Goal: Information Seeking & Learning: Find specific fact

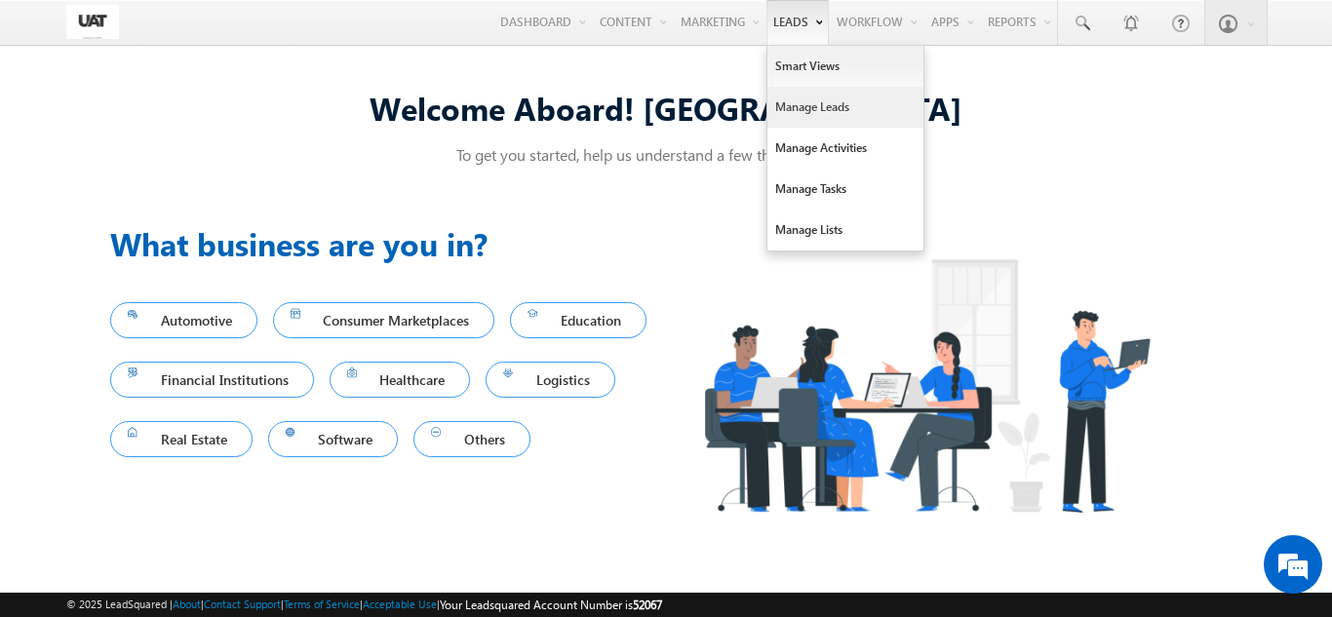
click at [806, 113] on link "Manage Leads" at bounding box center [845, 107] width 156 height 41
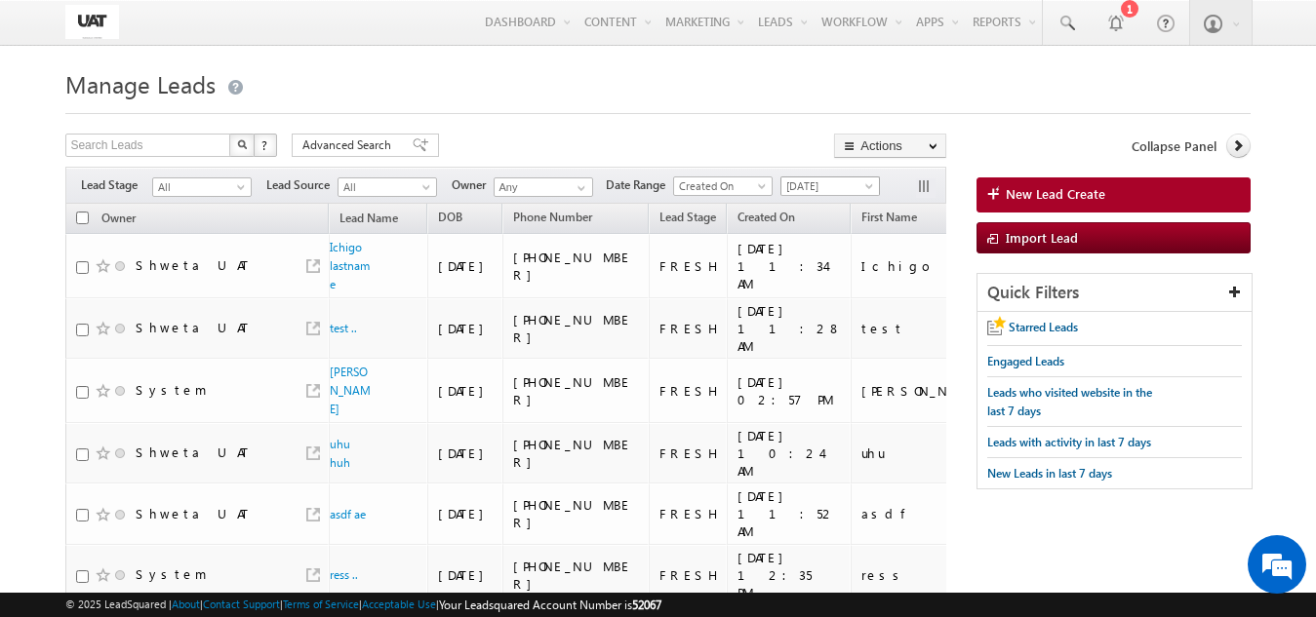
click at [791, 177] on link "[DATE]" at bounding box center [829, 187] width 99 height 20
click at [813, 263] on link "[DATE]" at bounding box center [834, 270] width 98 height 18
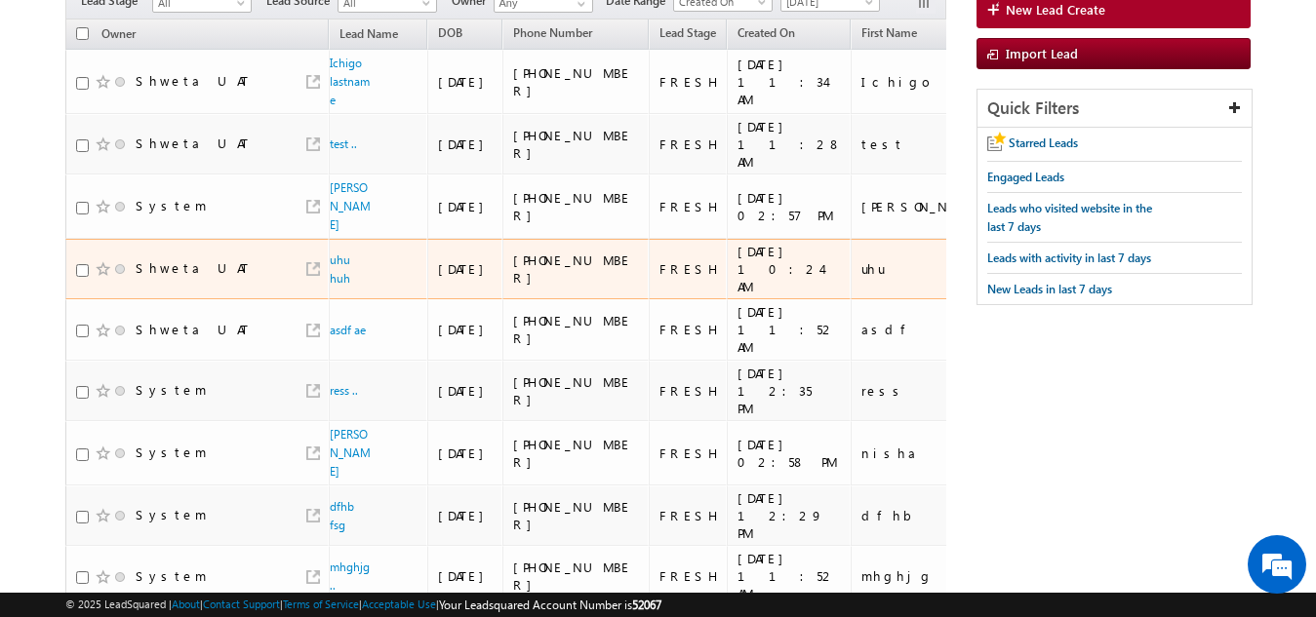
scroll to position [195, 0]
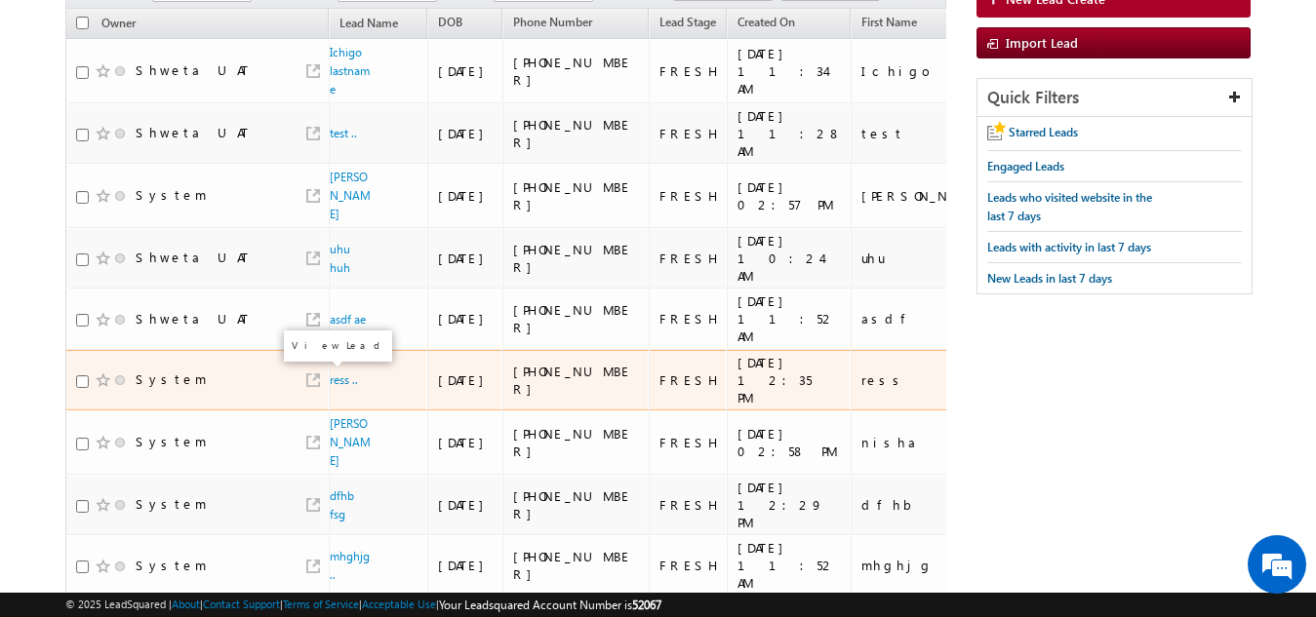
click at [314, 380] on link at bounding box center [313, 380] width 14 height 14
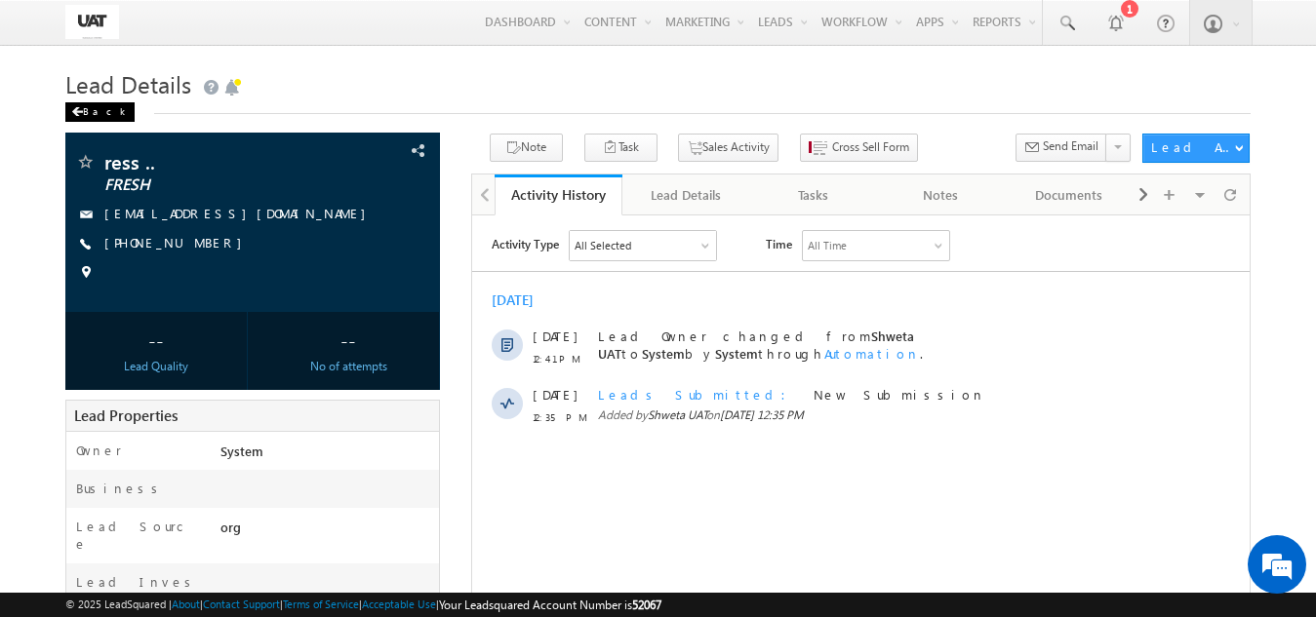
click at [102, 115] on div "Back" at bounding box center [99, 112] width 69 height 20
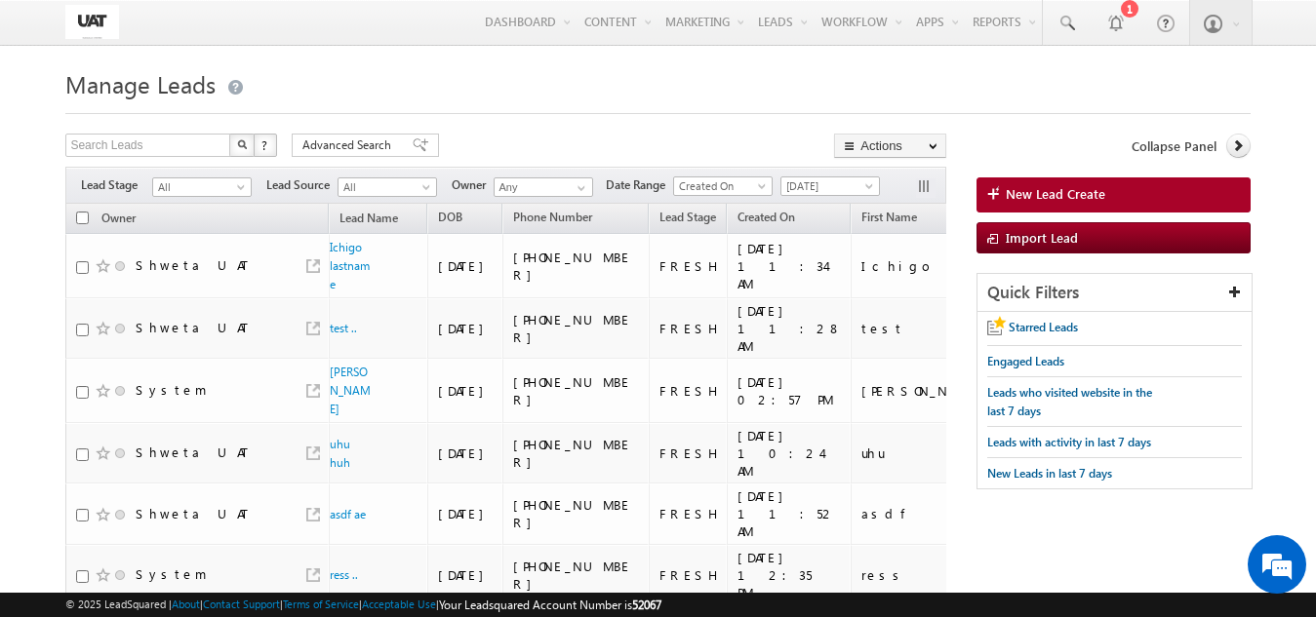
click at [804, 177] on span "[DATE]" at bounding box center [829, 186] width 99 height 20
click at [733, 202] on div "Filters Lead Stage All All Lead Source All All Owner Any Any Date Range Go 09/1…" at bounding box center [505, 185] width 881 height 37
click at [732, 192] on span "Created On" at bounding box center [720, 186] width 93 height 18
click at [736, 246] on link "Modified On" at bounding box center [727, 247] width 98 height 18
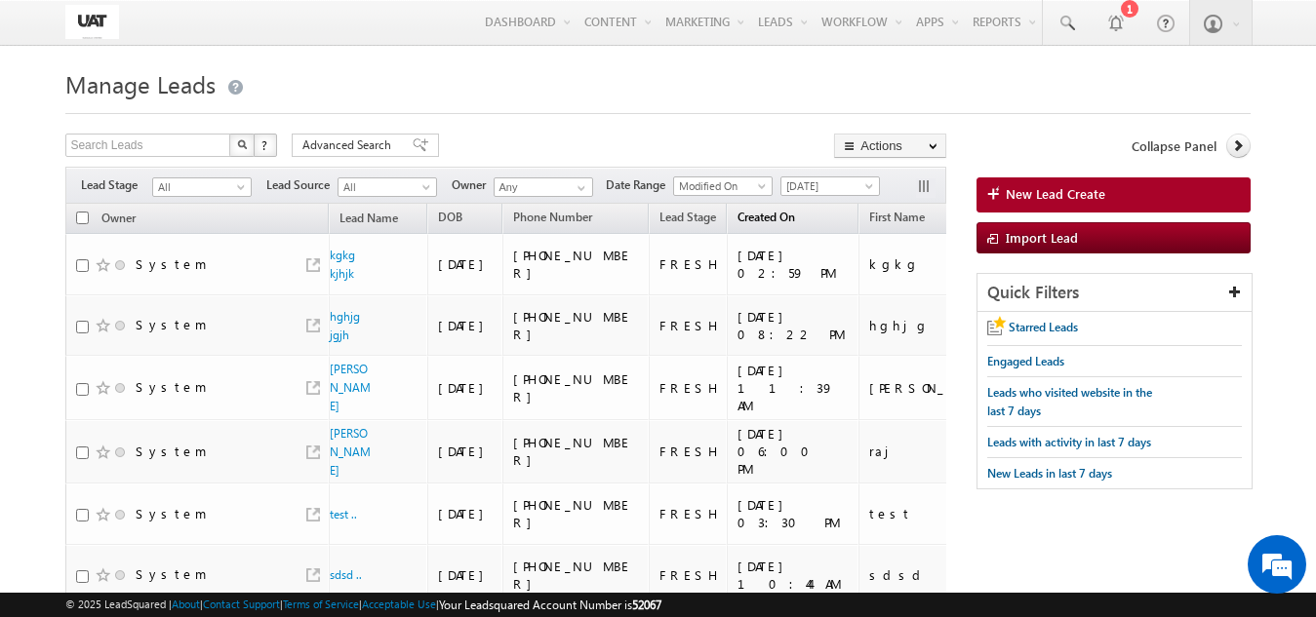
click at [795, 222] on link "Created On" at bounding box center [765, 219] width 77 height 25
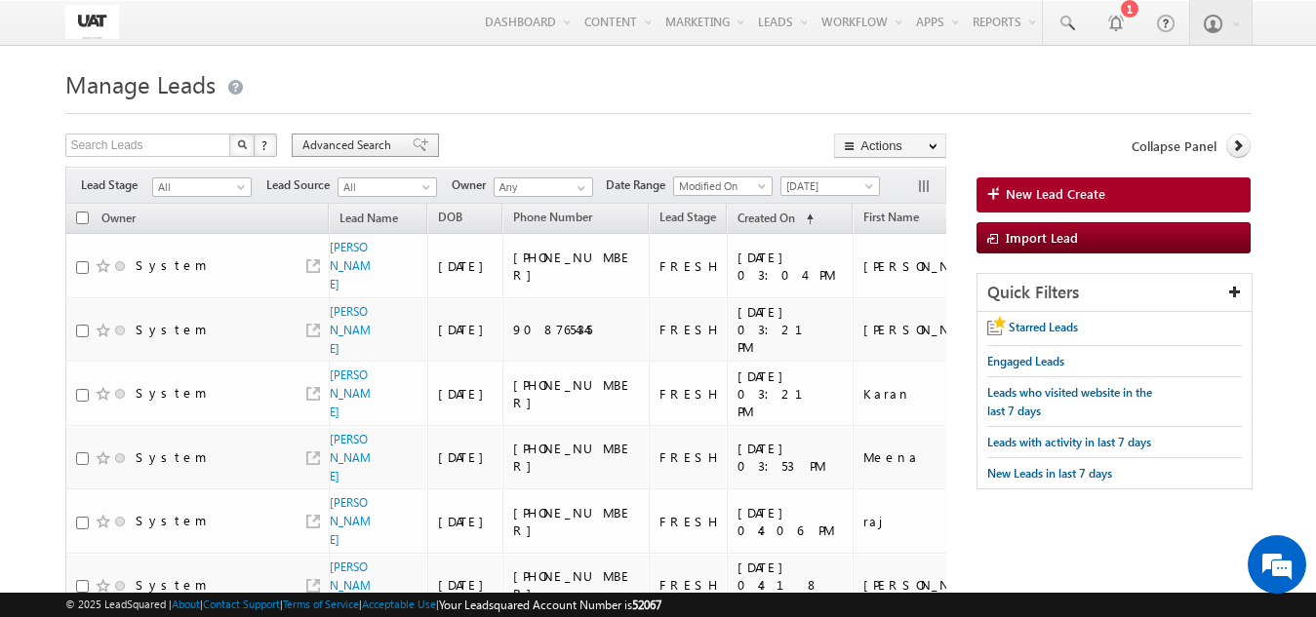
click at [363, 157] on div "Advanced Search" at bounding box center [365, 145] width 147 height 23
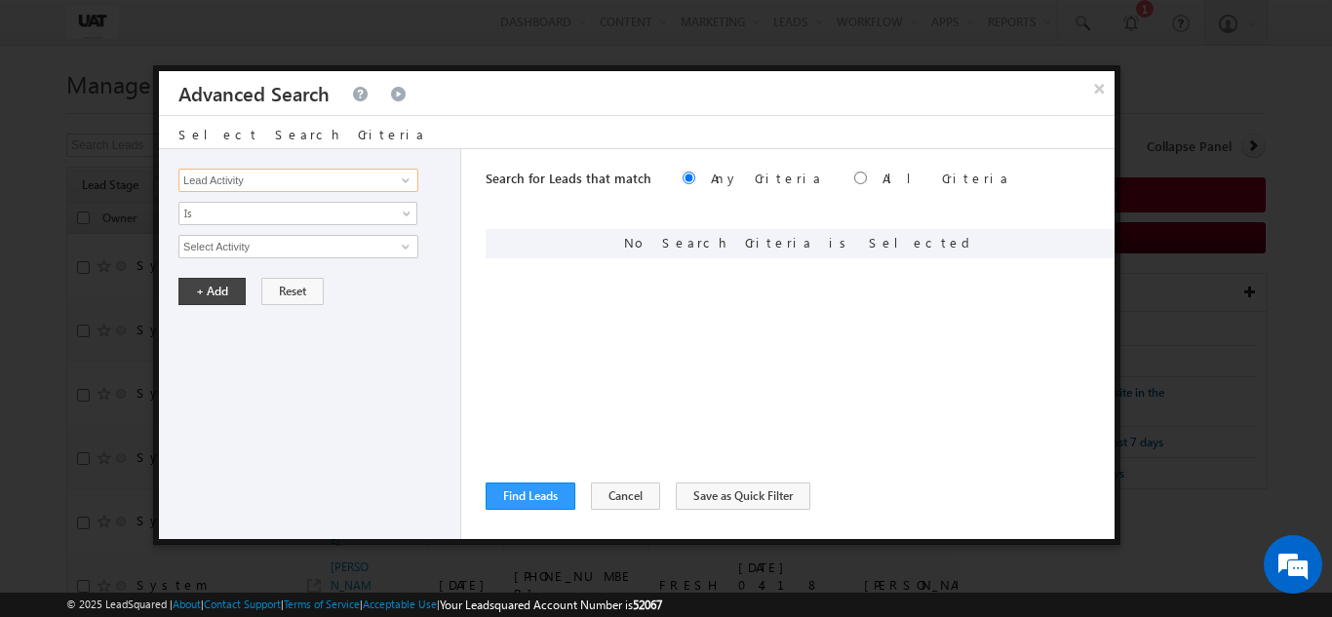
click at [339, 181] on input "Lead Activity" at bounding box center [298, 180] width 240 height 23
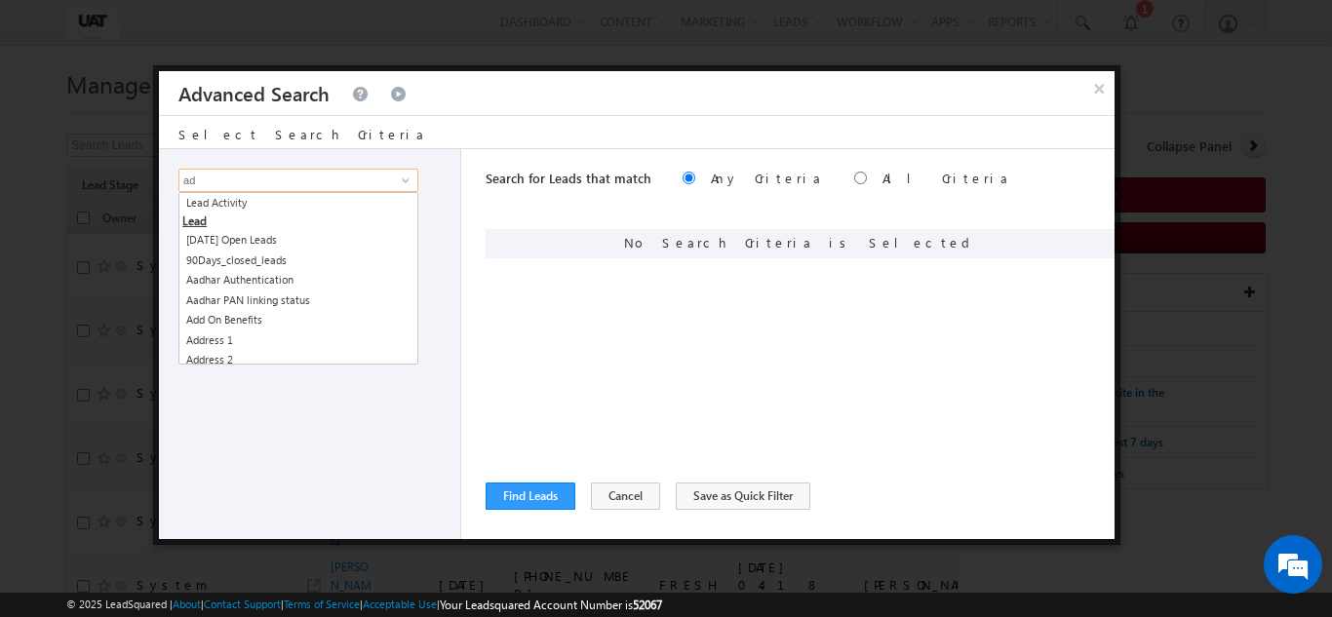
type input "a"
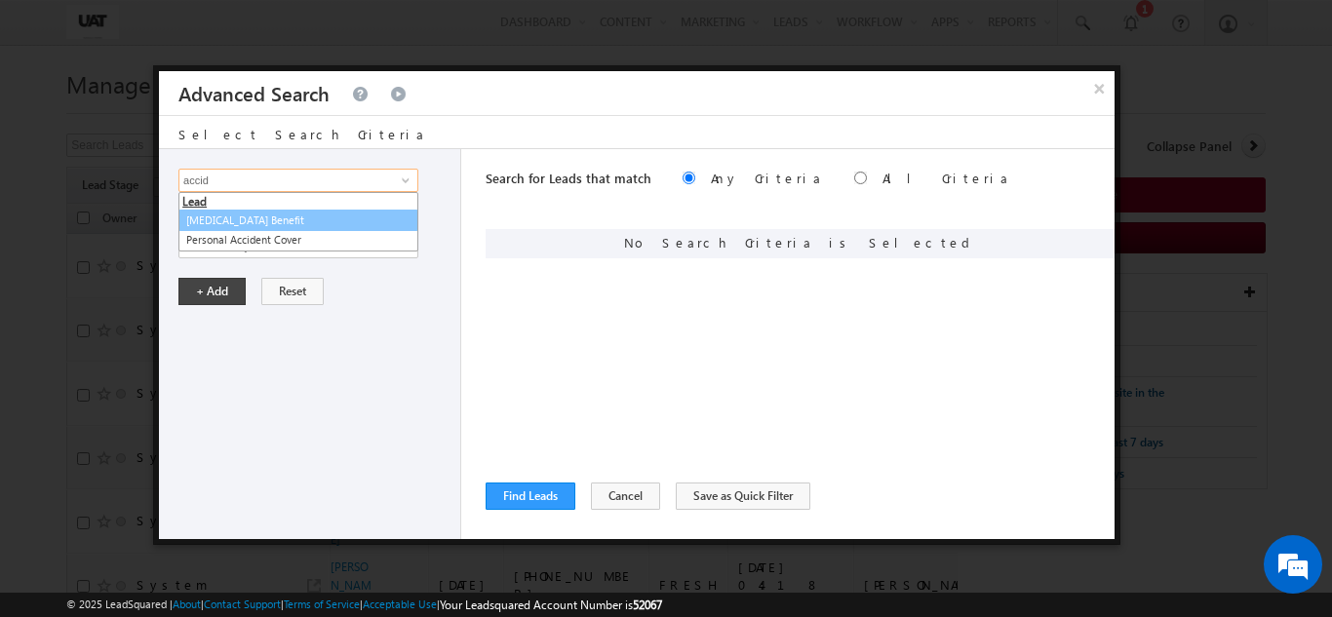
click at [272, 217] on link "[MEDICAL_DATA] Benefit" at bounding box center [298, 221] width 240 height 22
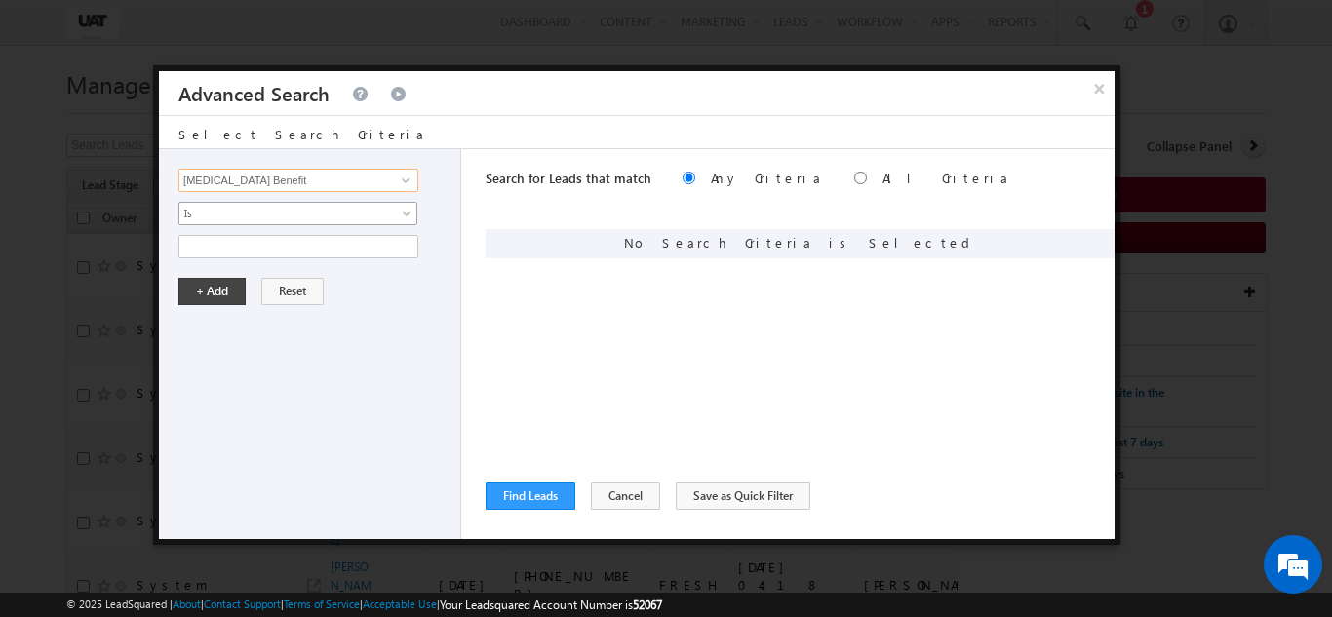
type input "[MEDICAL_DATA] Benefit"
click at [272, 217] on span "Is" at bounding box center [285, 214] width 212 height 18
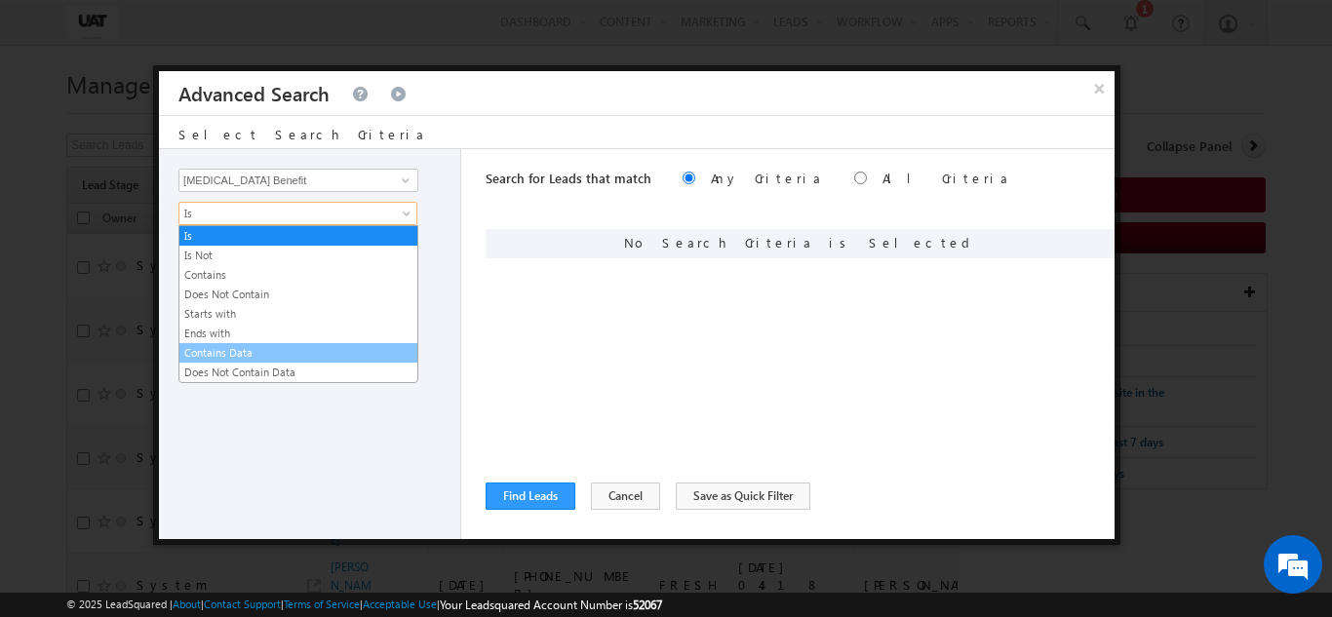
click at [236, 354] on link "Contains Data" at bounding box center [298, 353] width 238 height 18
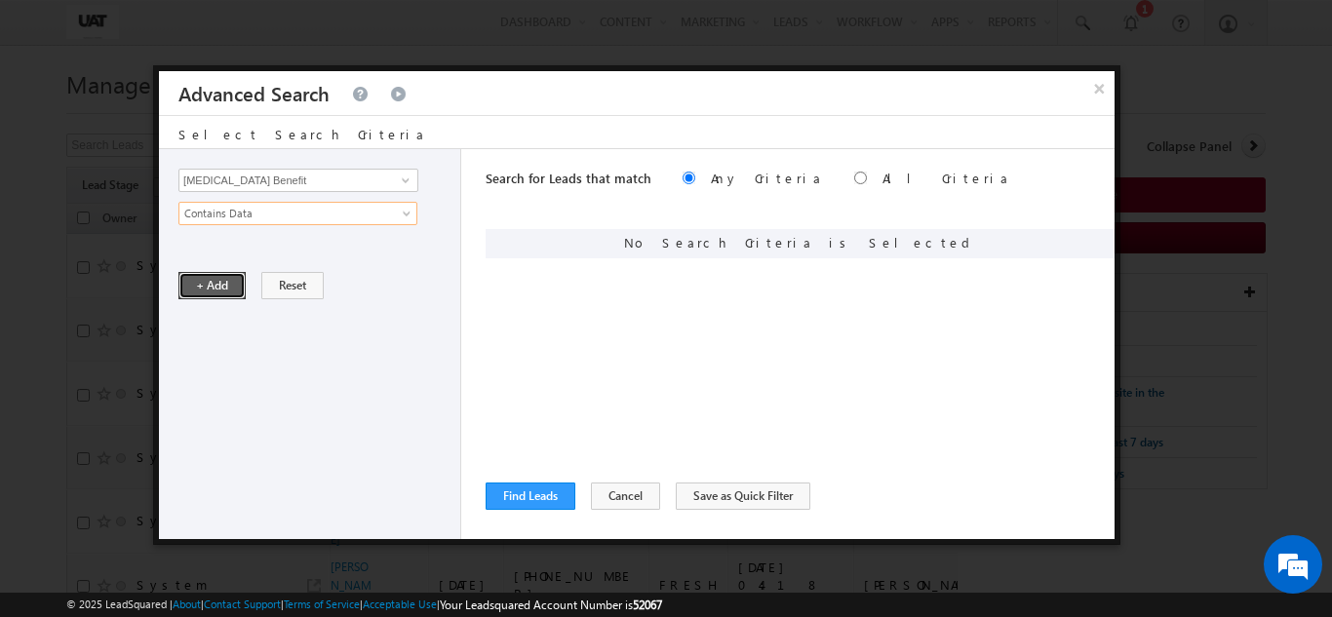
click at [216, 280] on button "+ Add" at bounding box center [211, 285] width 67 height 27
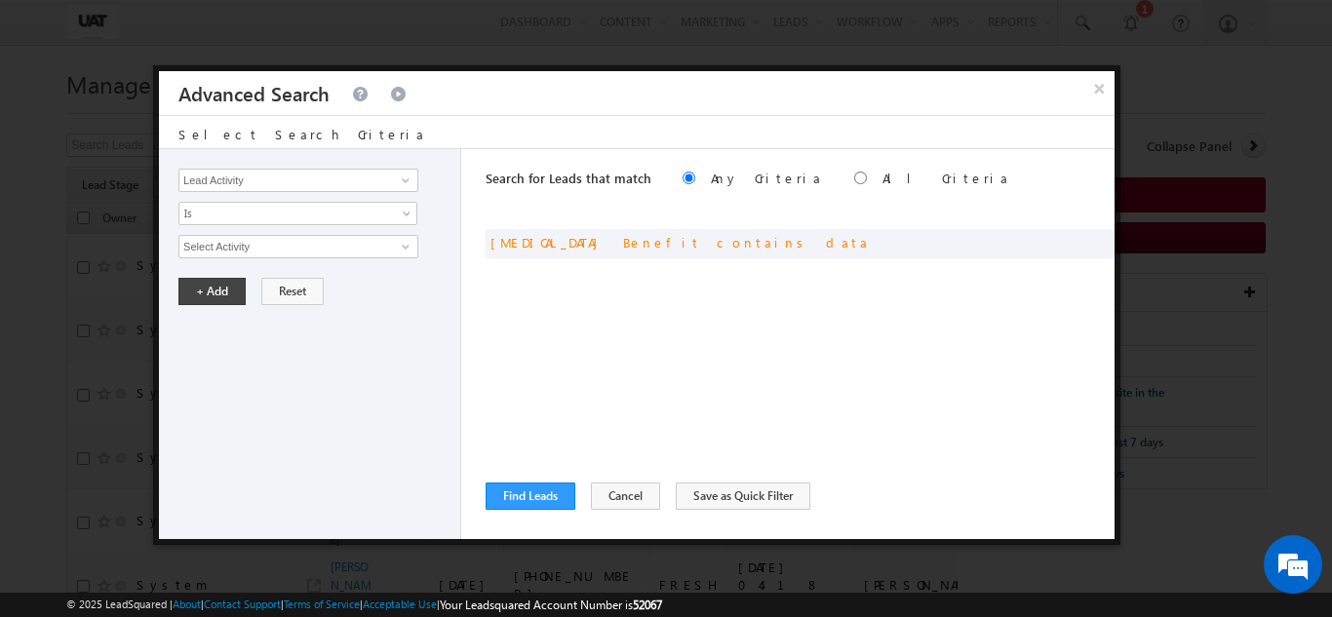
click at [532, 510] on div "Search for Leads that match Any Criteria All Criteria Note that the current tri…" at bounding box center [800, 344] width 629 height 390
click at [531, 498] on button "Find Leads" at bounding box center [531, 496] width 90 height 27
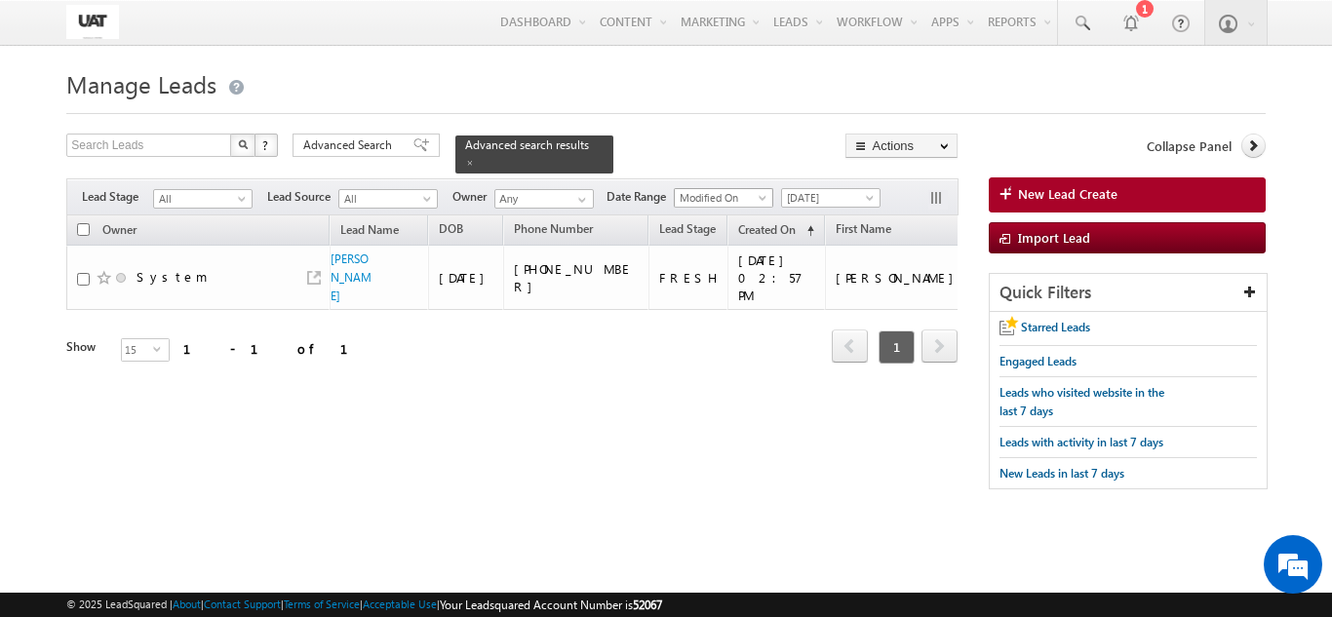
click at [764, 194] on span at bounding box center [765, 202] width 16 height 16
click at [509, 335] on div "Refresh first prev 1 next last 1 - 1 of 1" at bounding box center [511, 338] width 891 height 57
drag, startPoint x: 200, startPoint y: 398, endPoint x: 924, endPoint y: 357, distance: 725.7
click at [924, 357] on div "Tags × Select at-least one lead to tag... × Close Owner Lead Name DOB" at bounding box center [511, 317] width 891 height 202
click at [475, 154] on link at bounding box center [470, 162] width 10 height 17
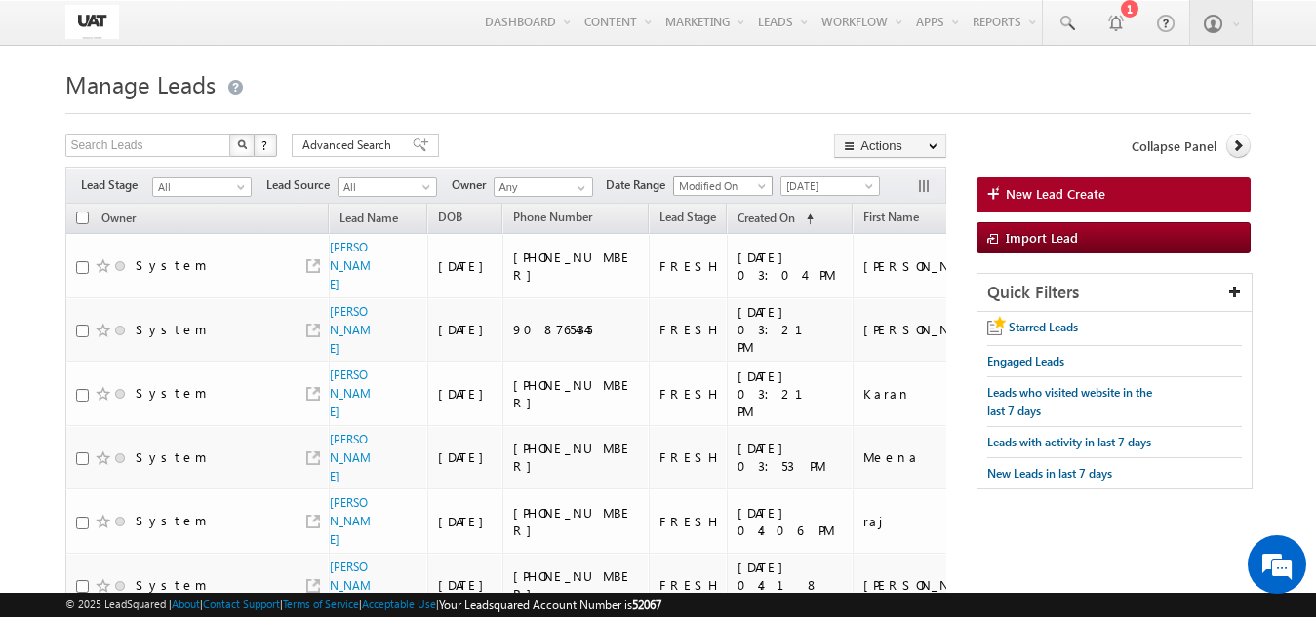
click at [751, 184] on span "Modified On" at bounding box center [720, 186] width 93 height 18
click at [728, 248] on link "Modified On" at bounding box center [727, 247] width 98 height 18
click at [372, 148] on span "Advanced Search" at bounding box center [349, 146] width 95 height 18
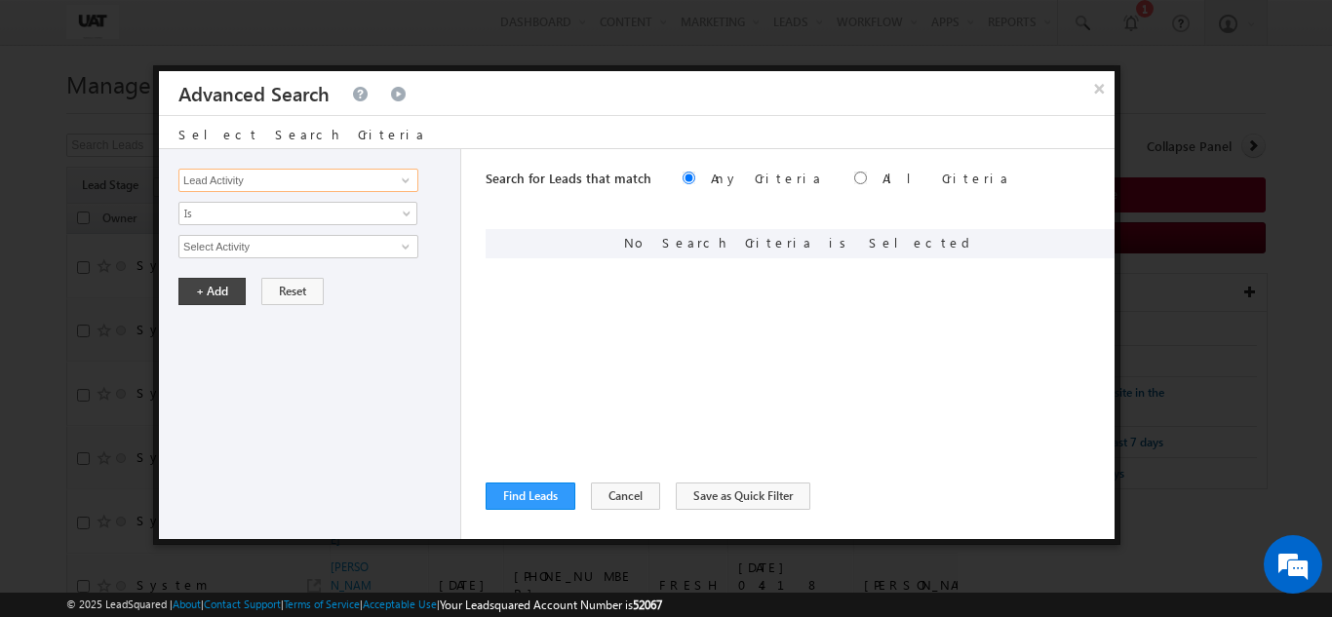
click at [279, 182] on input "Lead Activity" at bounding box center [298, 180] width 240 height 23
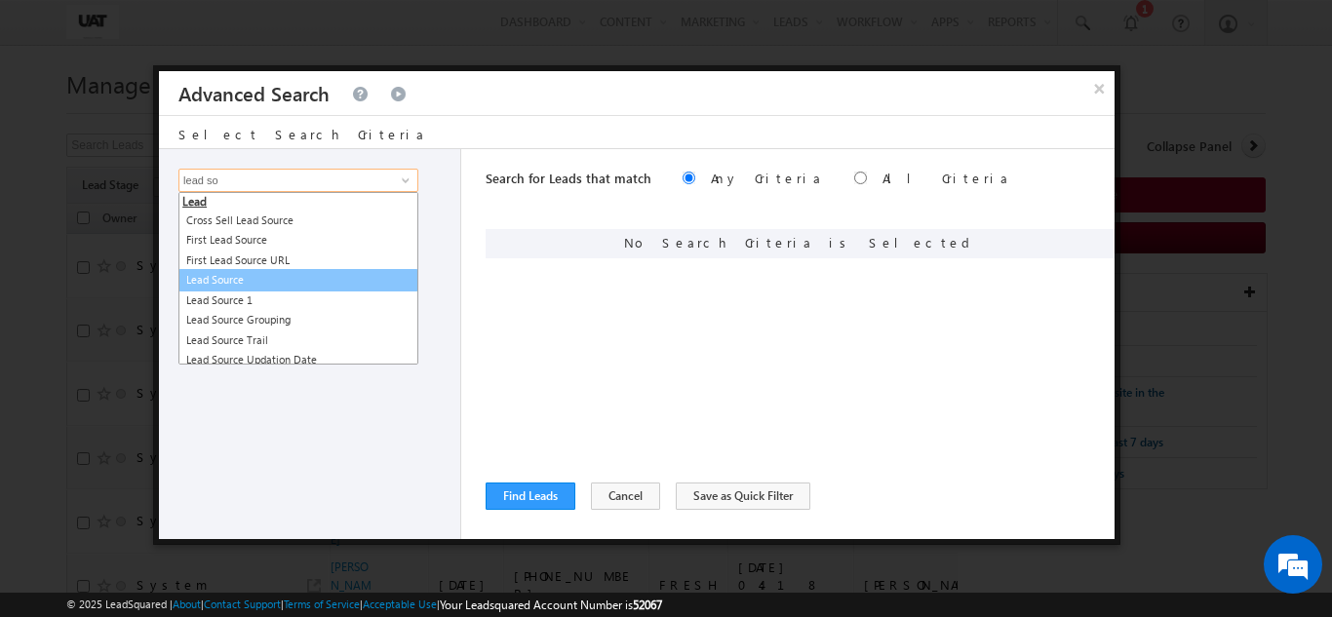
click at [229, 280] on link "Lead Source" at bounding box center [298, 280] width 240 height 22
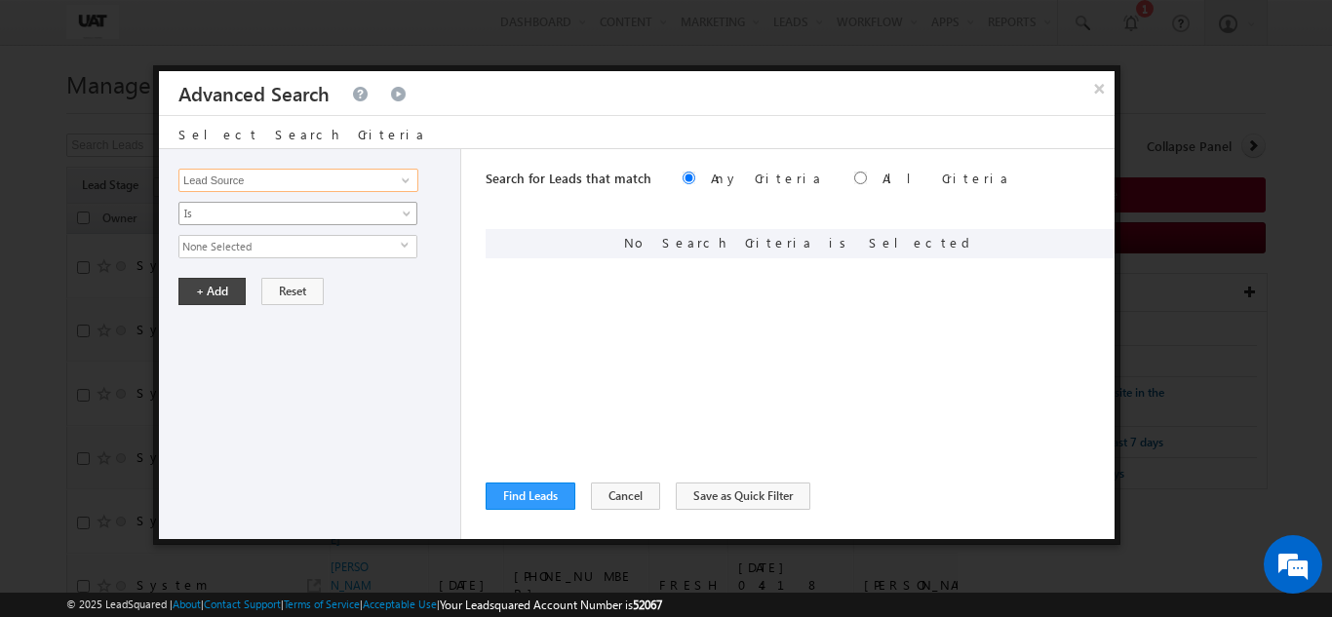
type input "Lead Source"
click at [263, 219] on span "Is" at bounding box center [285, 214] width 212 height 18
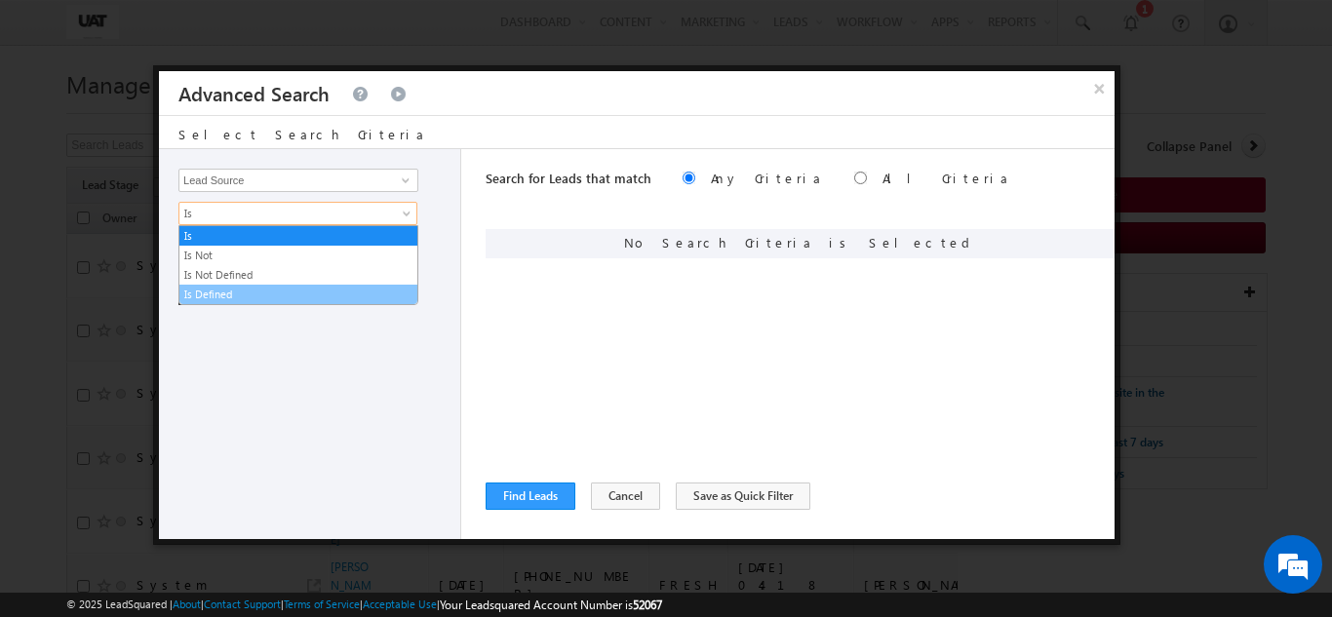
click at [226, 291] on link "Is Defined" at bounding box center [298, 295] width 238 height 18
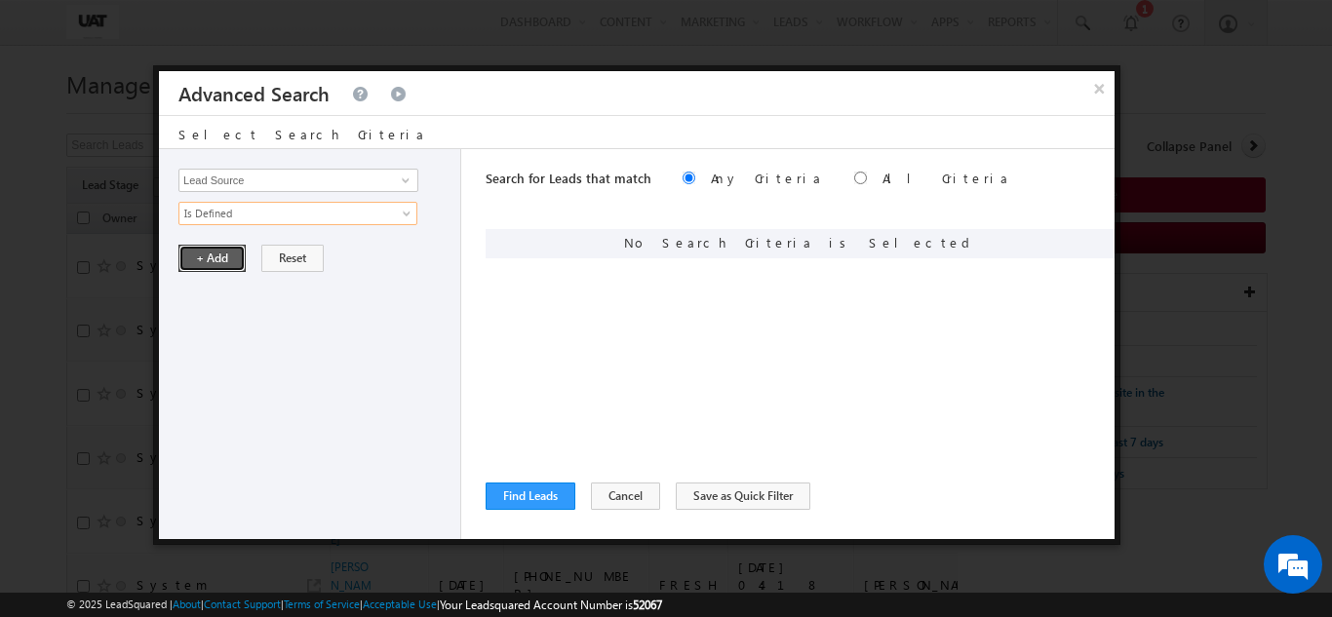
click at [221, 249] on button "+ Add" at bounding box center [211, 258] width 67 height 27
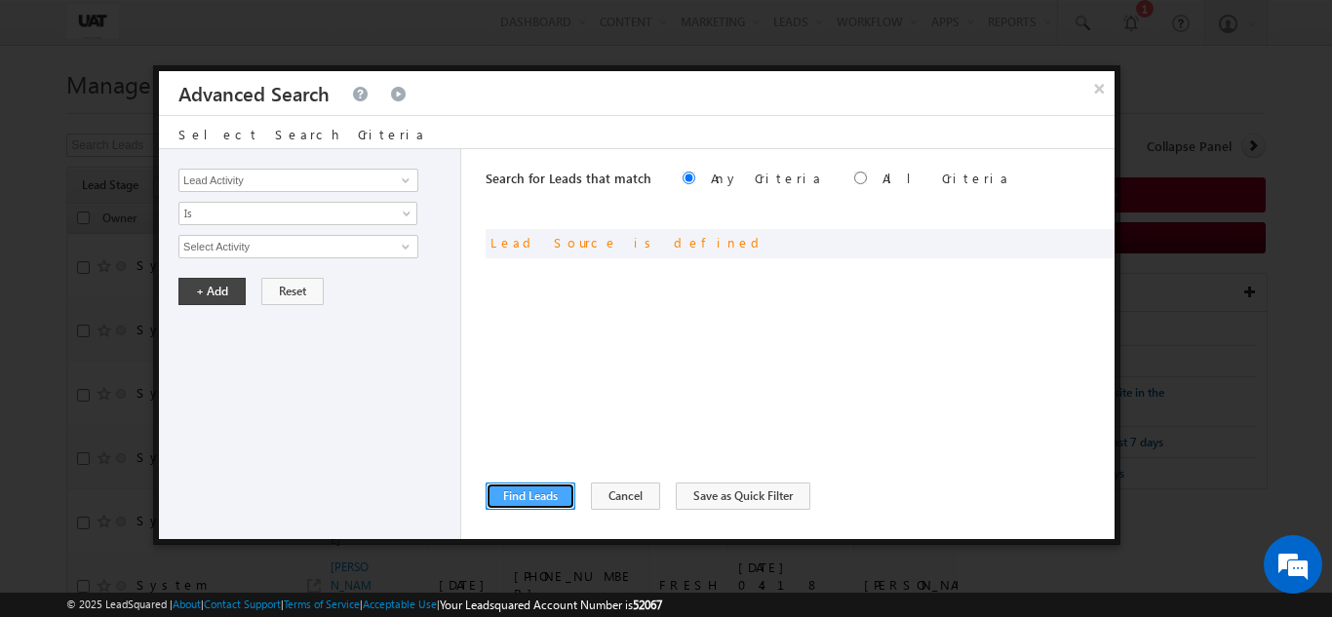
click at [530, 497] on button "Find Leads" at bounding box center [531, 496] width 90 height 27
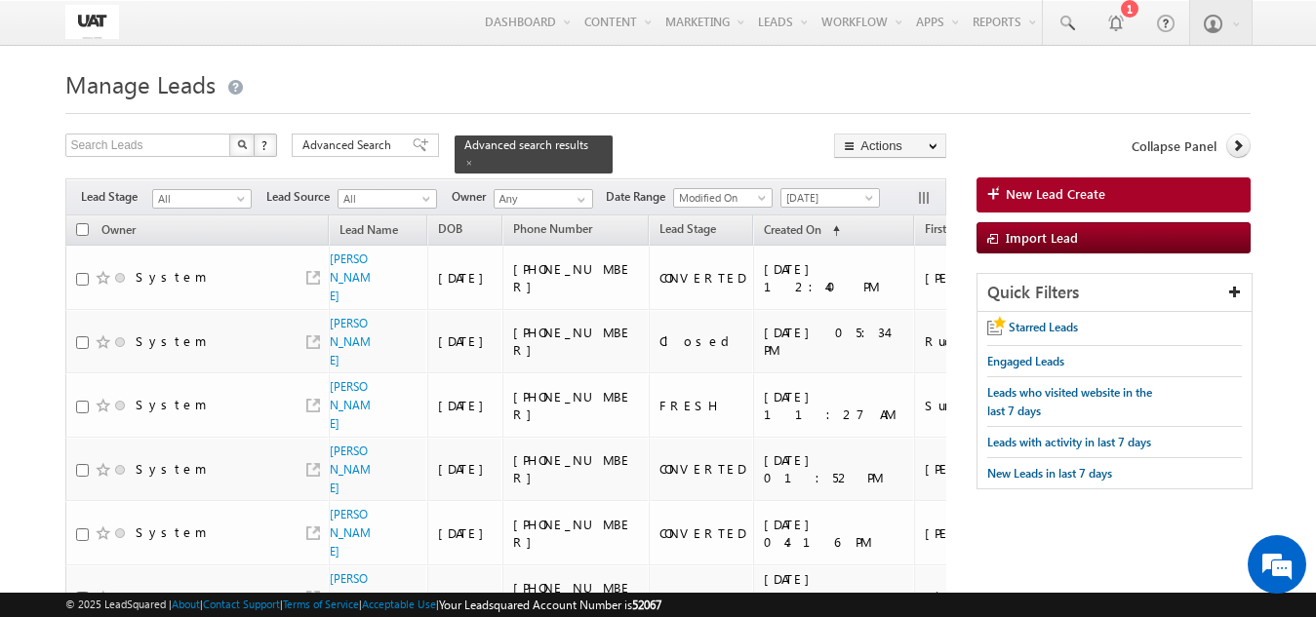
click at [731, 189] on span "Modified On" at bounding box center [720, 198] width 93 height 18
drag, startPoint x: 732, startPoint y: 214, endPoint x: 735, endPoint y: 224, distance: 11.1
click at [735, 224] on ul "Last Activity Created On Modified On" at bounding box center [727, 227] width 100 height 60
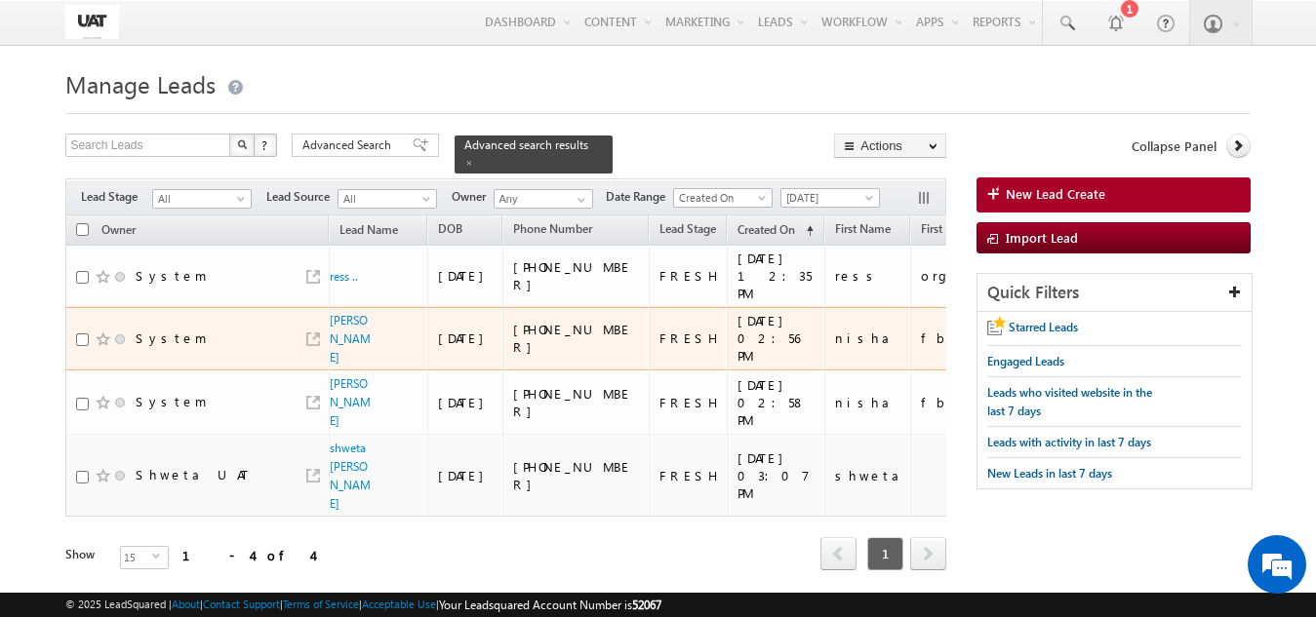
scroll to position [70, 0]
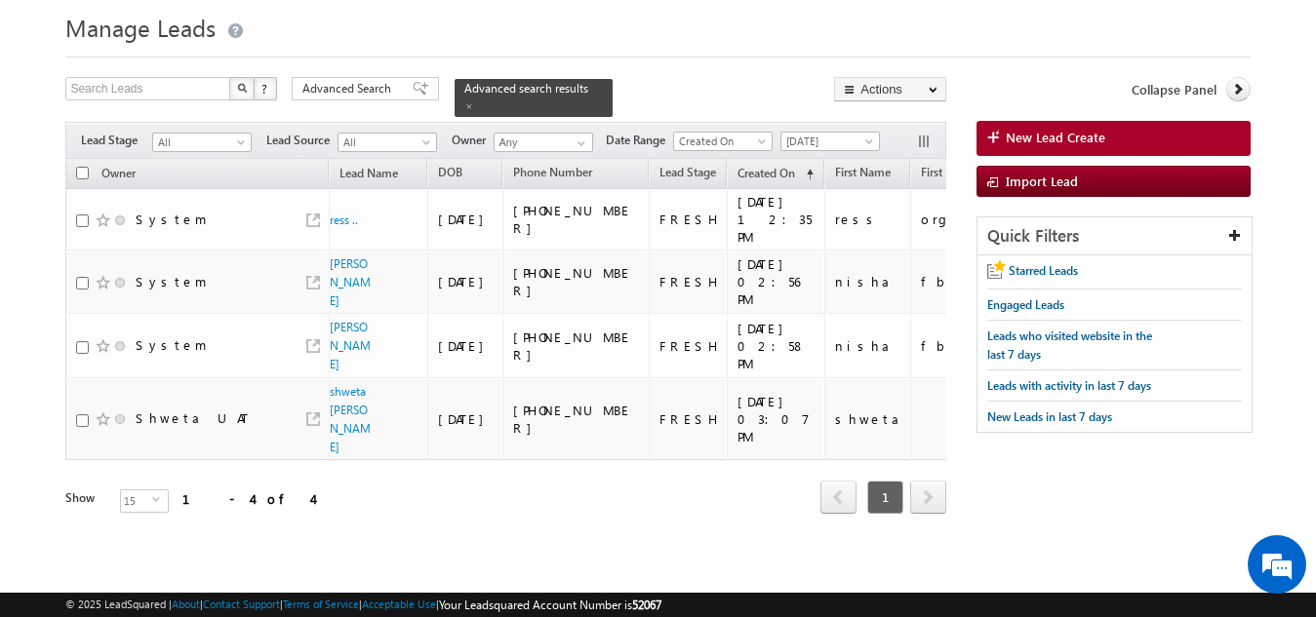
click at [273, 526] on div "Owner Lead Name DOB Phone Number Lead Stage ppt" at bounding box center [505, 351] width 881 height 385
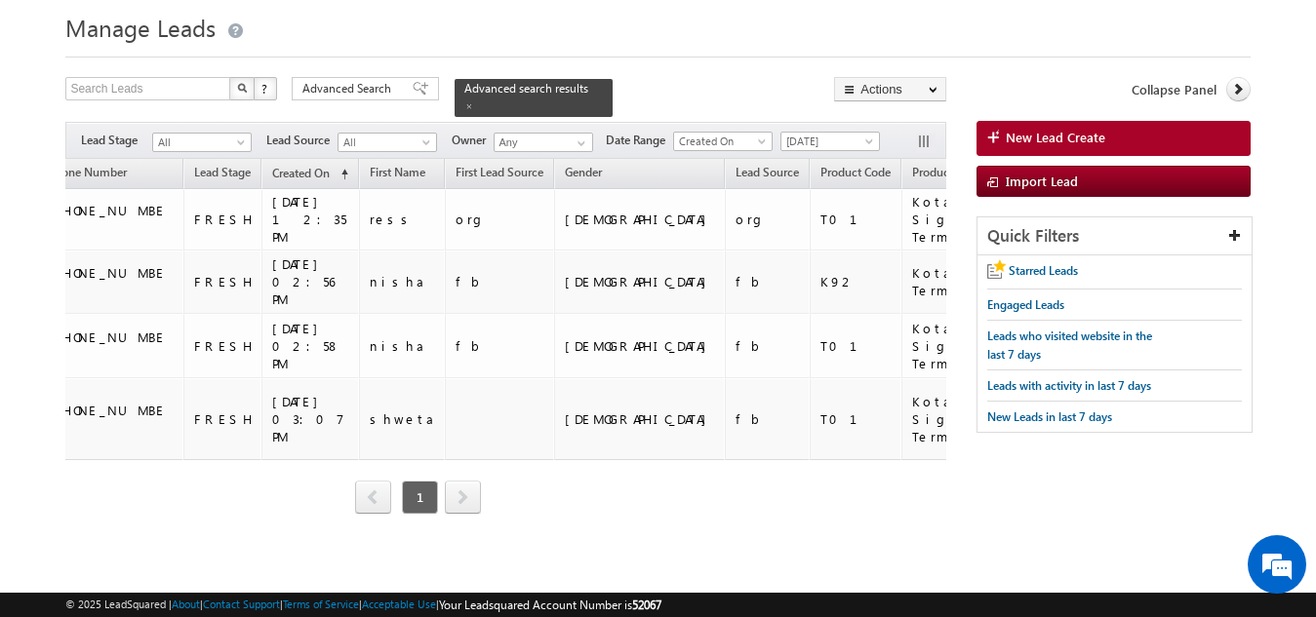
scroll to position [0, 890]
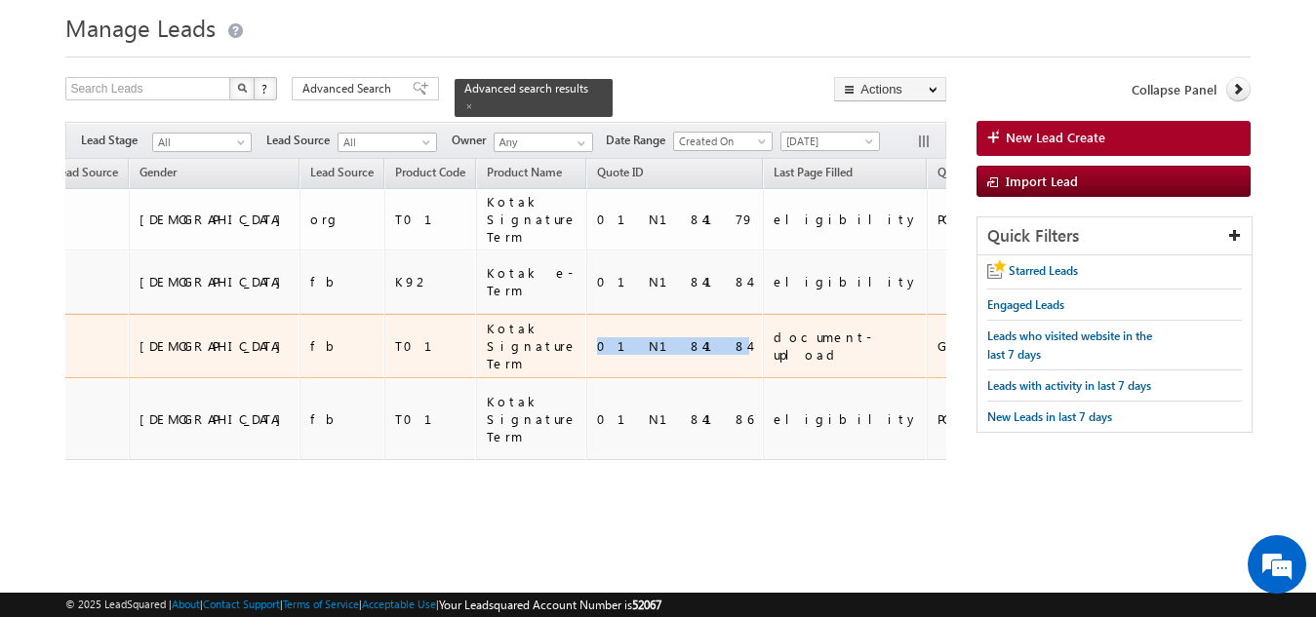
drag, startPoint x: 468, startPoint y: 335, endPoint x: 539, endPoint y: 342, distance: 71.5
click at [586, 342] on td "01N184184" at bounding box center [674, 346] width 177 height 64
copy div "01N184184"
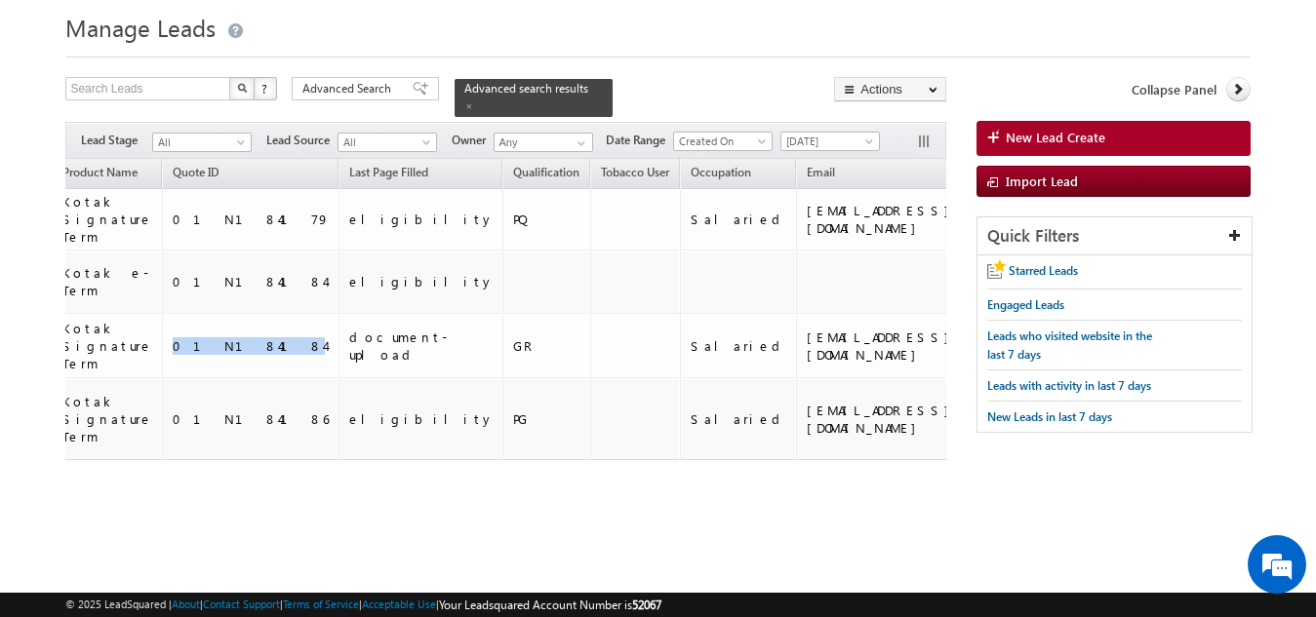
scroll to position [0, 3567]
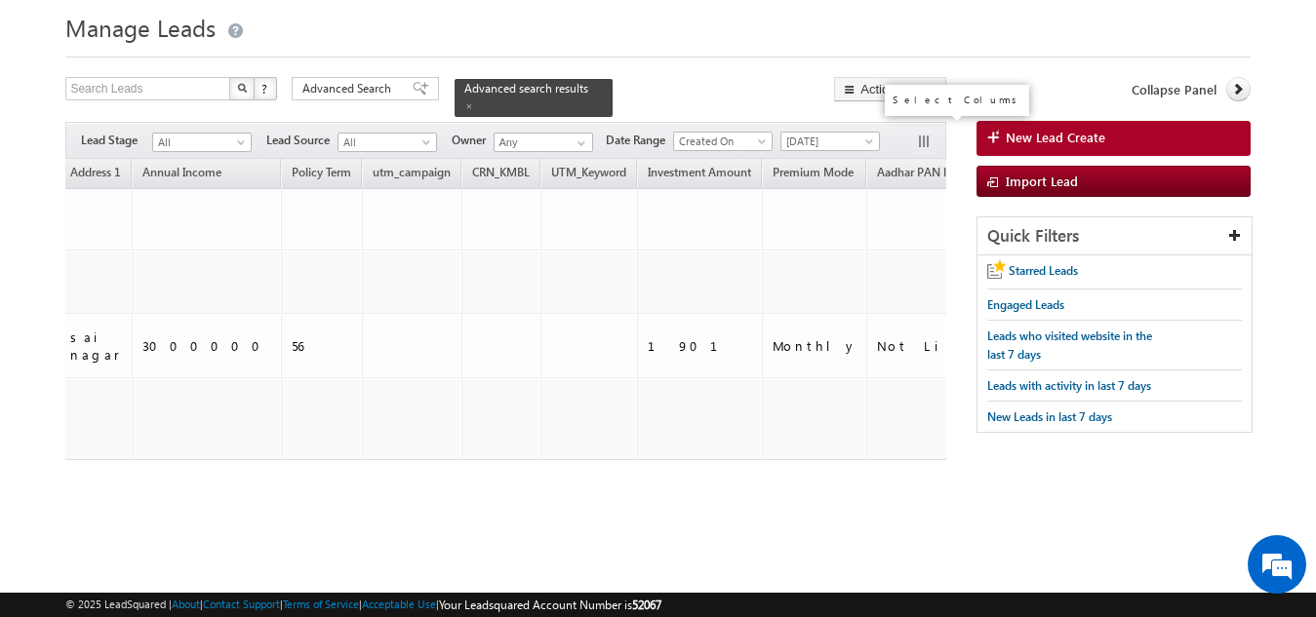
click at [918, 134] on button "button" at bounding box center [926, 144] width 20 height 20
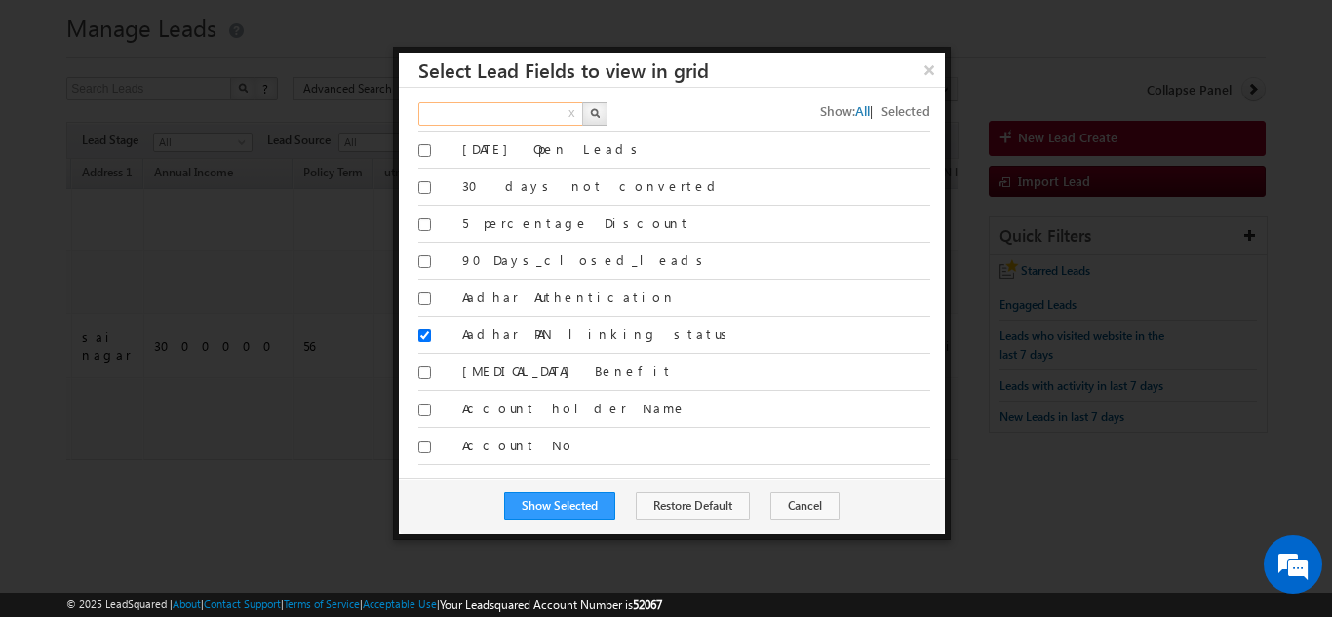
click at [531, 112] on input "text" at bounding box center [501, 113] width 167 height 23
type input "accide"
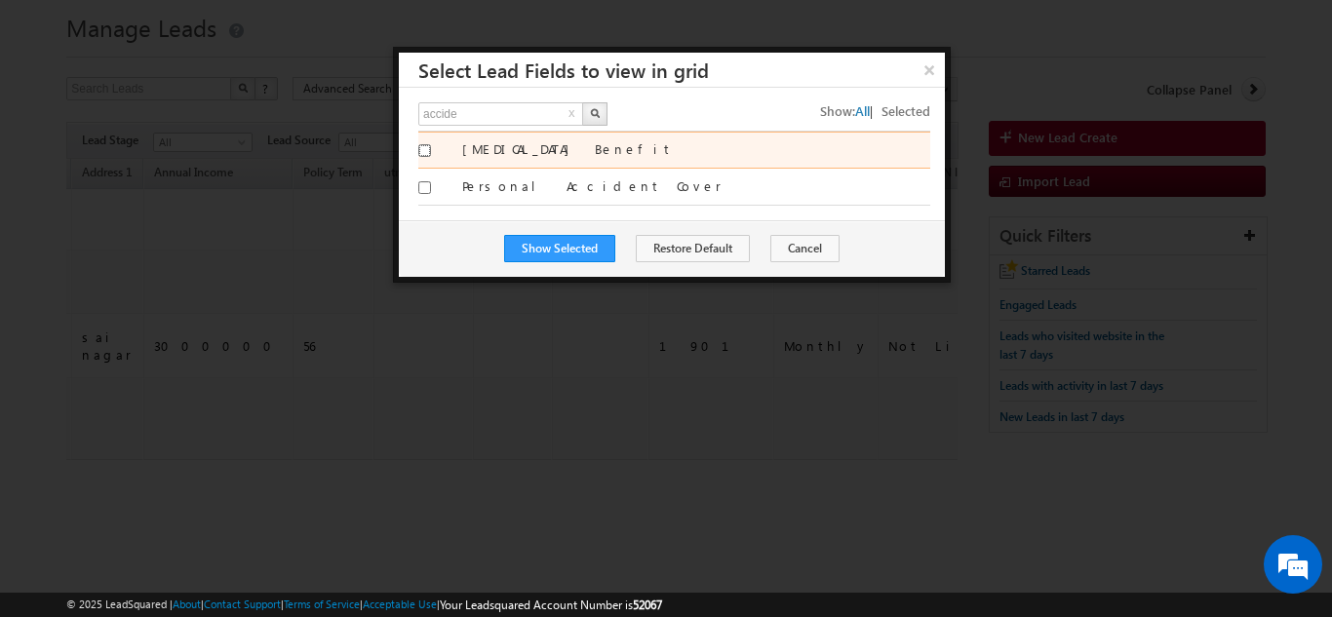
click at [422, 150] on input "[MEDICAL_DATA] Benefit" at bounding box center [424, 150] width 13 height 13
checkbox input "true"
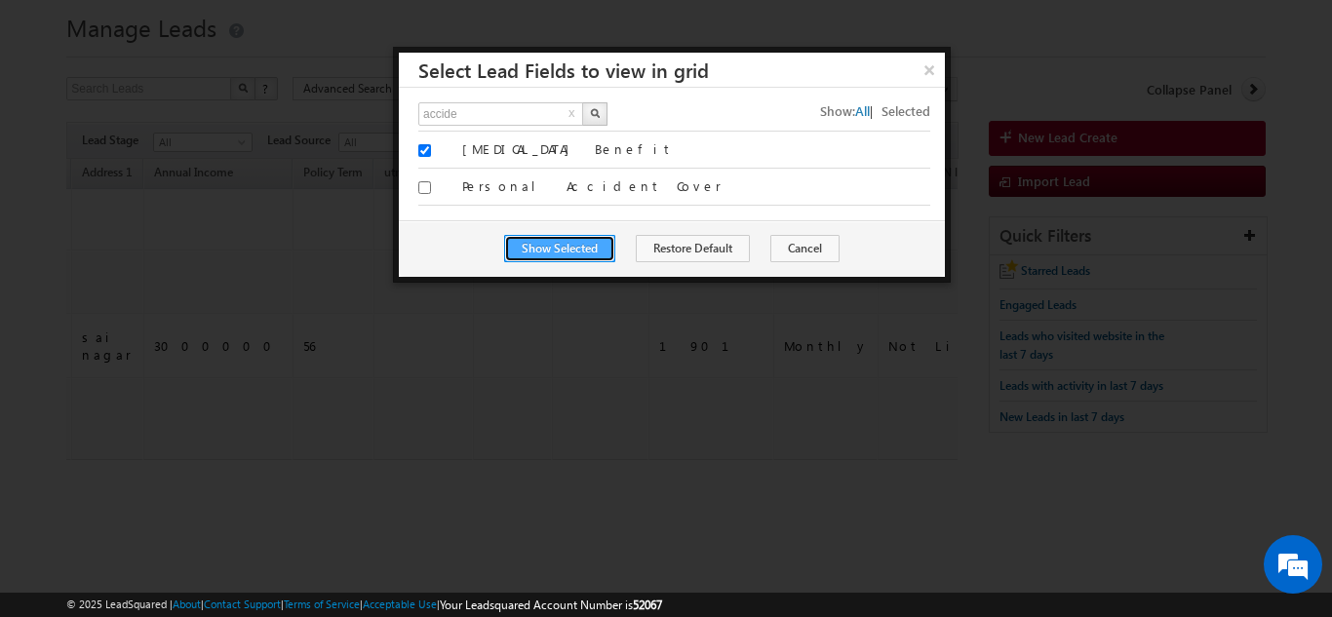
click at [569, 247] on button "Show Selected" at bounding box center [559, 248] width 111 height 27
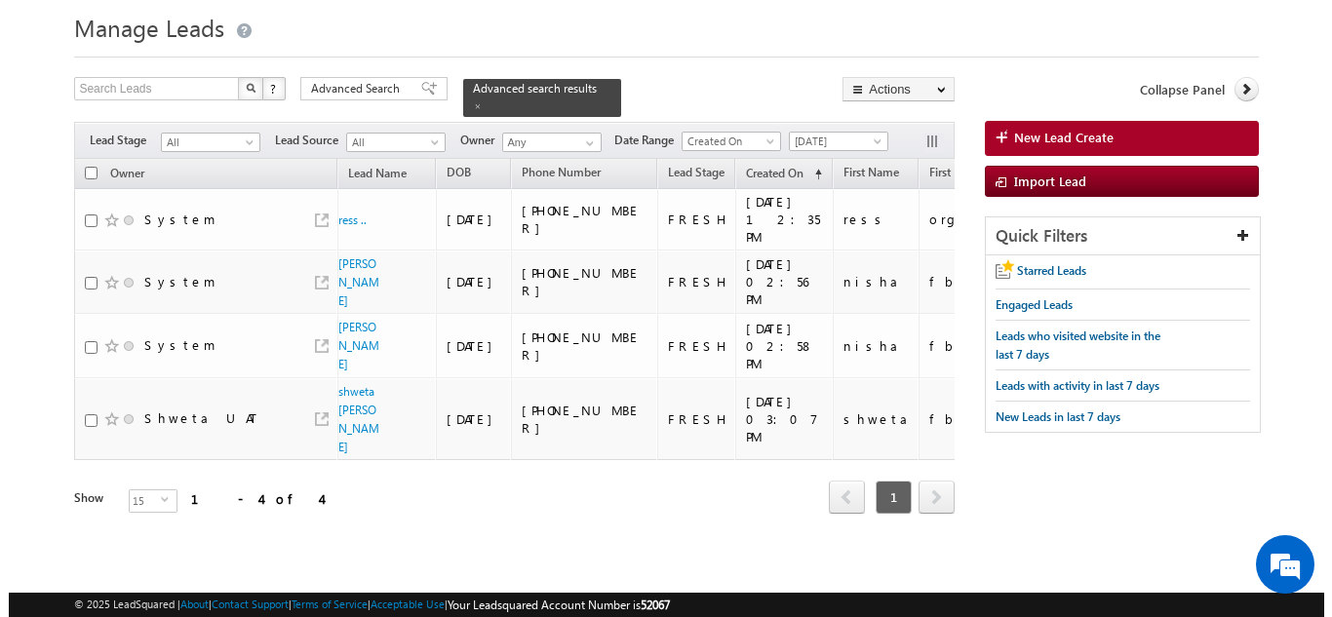
scroll to position [0, 3720]
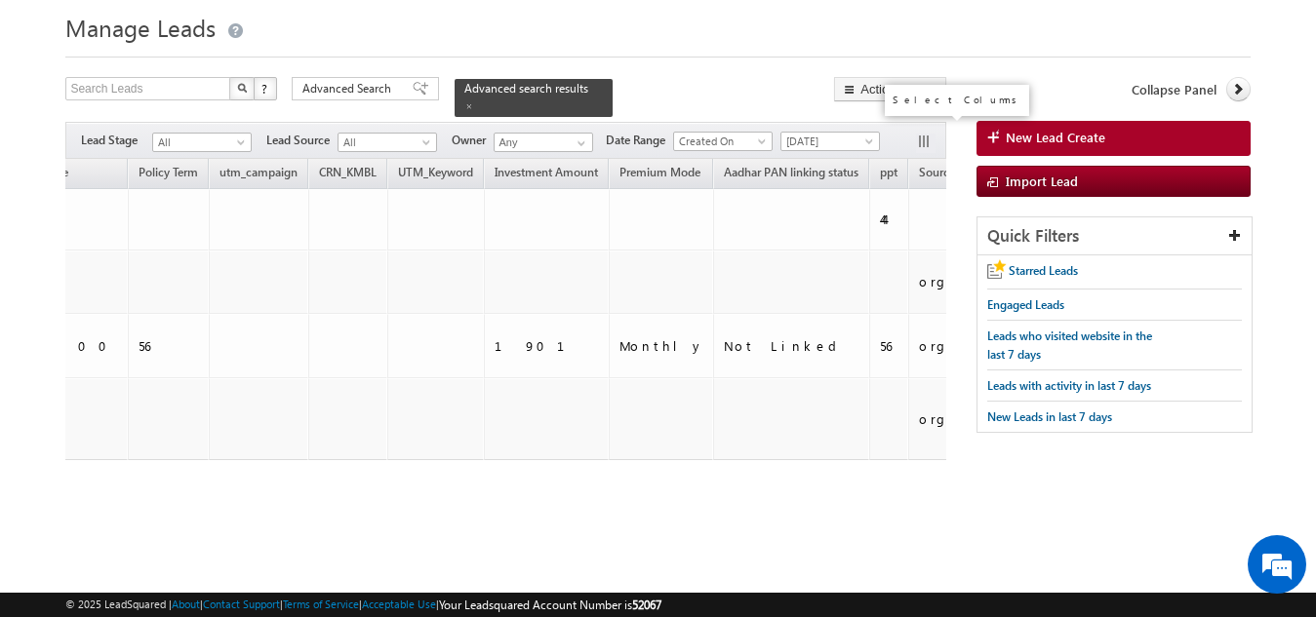
click at [919, 134] on button "button" at bounding box center [926, 144] width 20 height 20
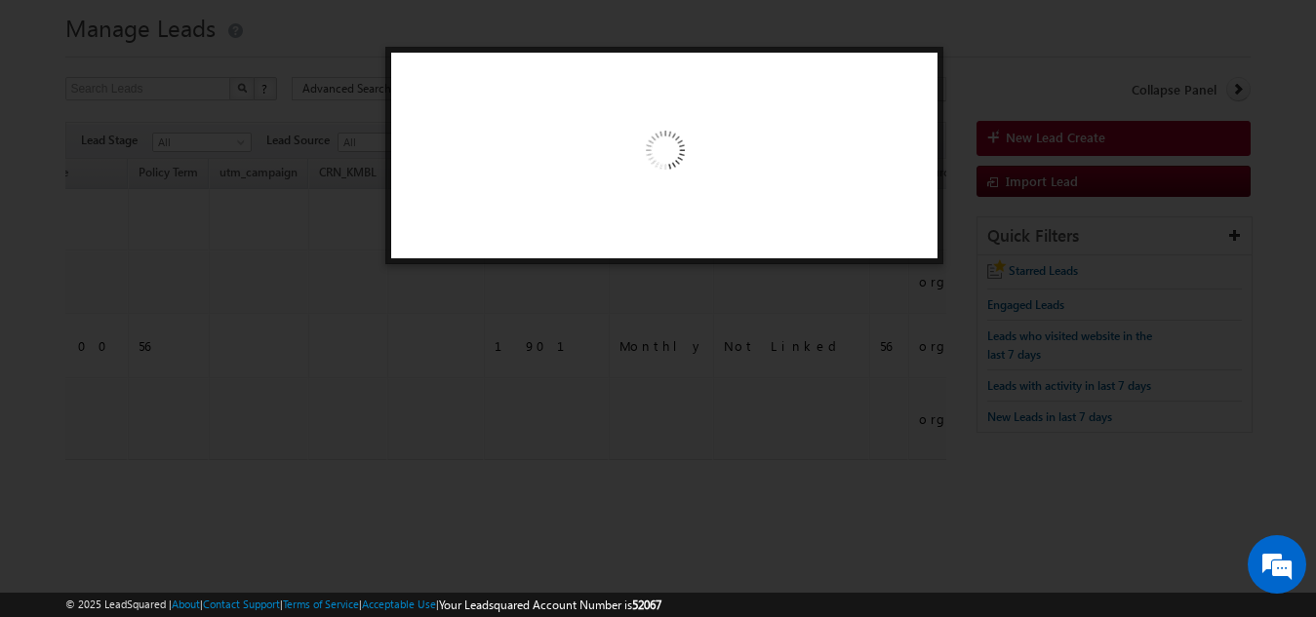
scroll to position [0, 3710]
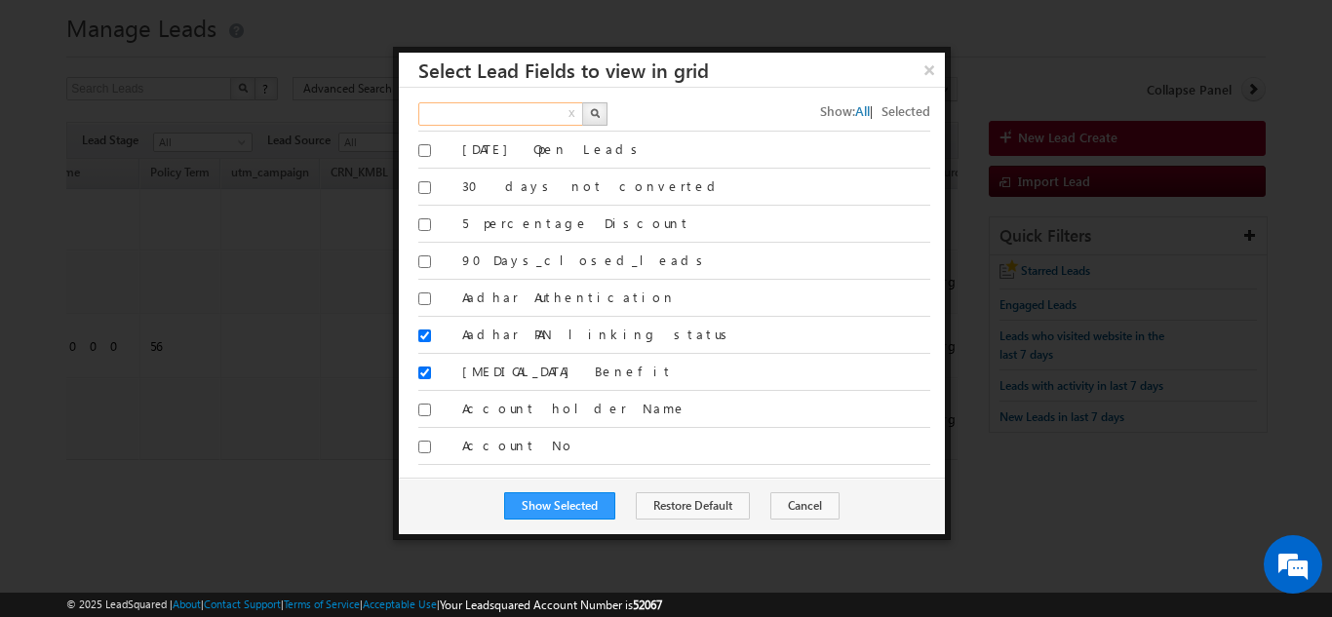
click at [507, 114] on input "text" at bounding box center [501, 113] width 167 height 23
type input "permanent"
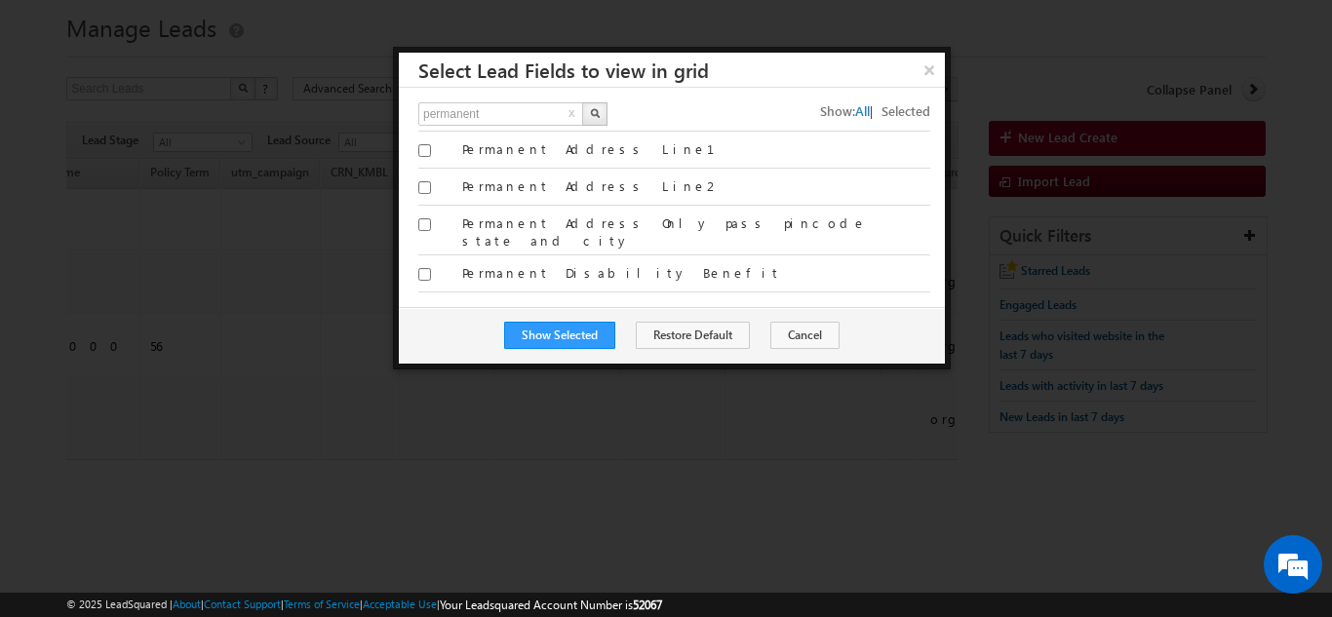
click at [414, 261] on div "permanent x Show: All | Selected All 29 Jul Open Leads 30 days not converted" at bounding box center [672, 197] width 546 height 219
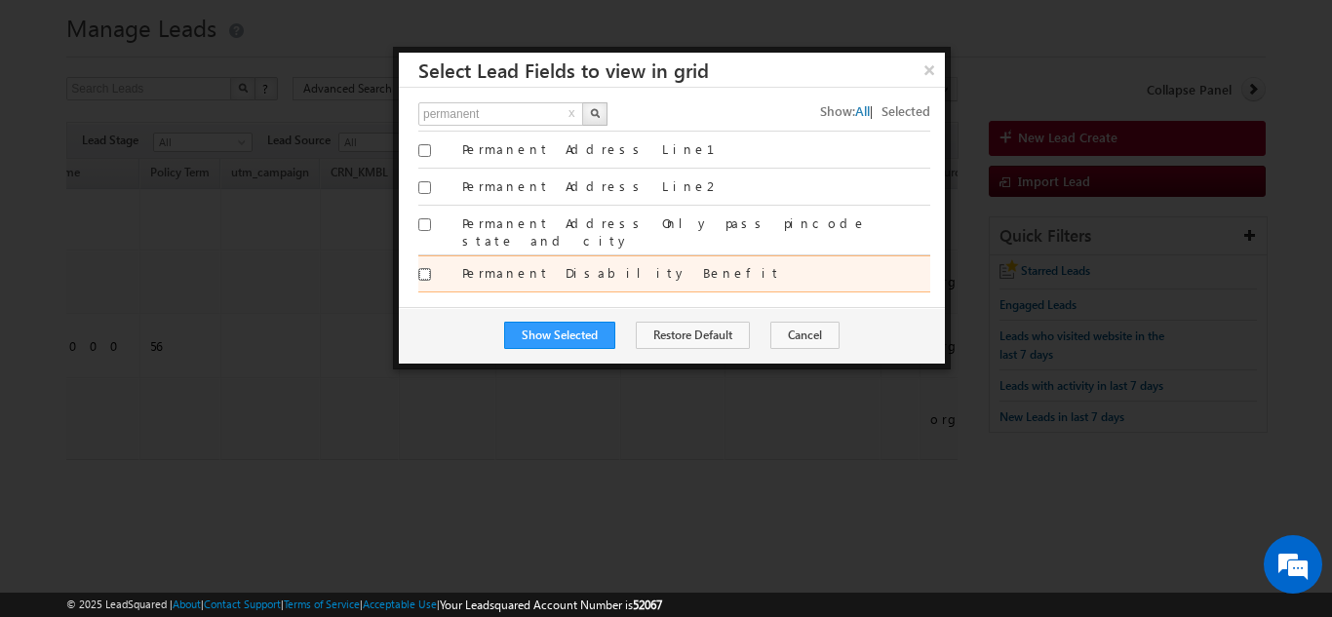
click at [424, 268] on input "Permanent Disability Benefit" at bounding box center [424, 274] width 13 height 13
checkbox input "true"
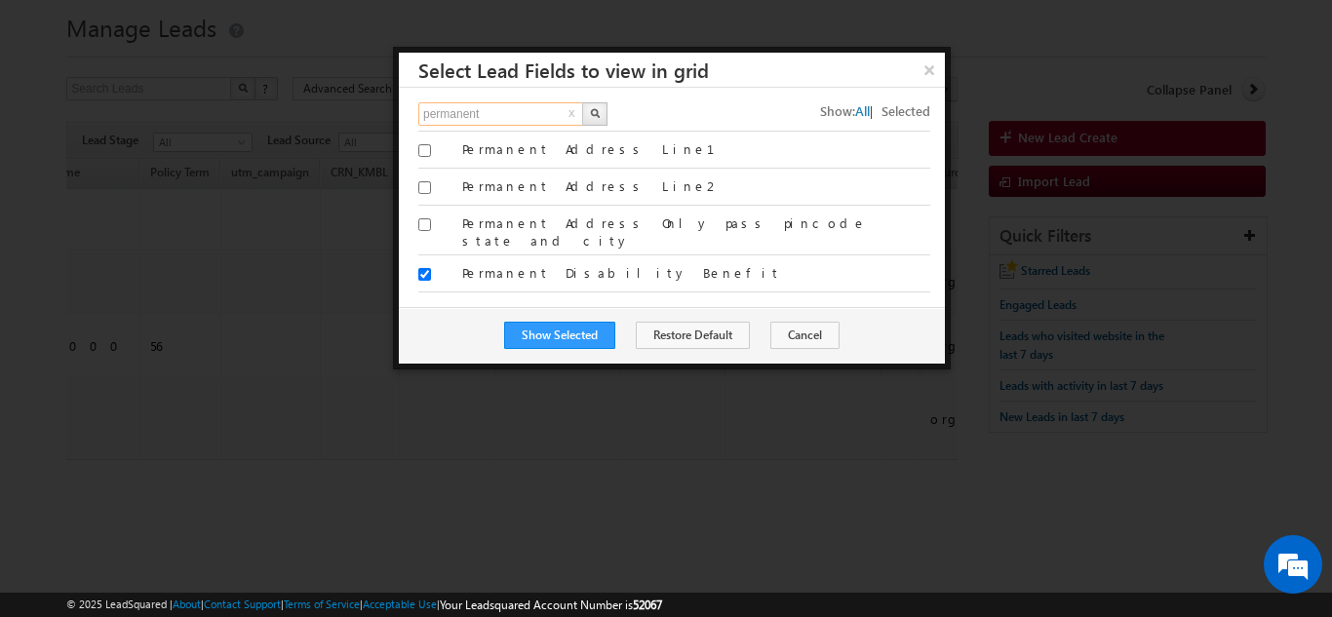
drag, startPoint x: 499, startPoint y: 115, endPoint x: 360, endPoint y: 114, distance: 139.5
click at [360, 114] on body "Menu Shweta UAT shwet a.uat @kota k.com" at bounding box center [666, 255] width 1332 height 625
type input "critical"
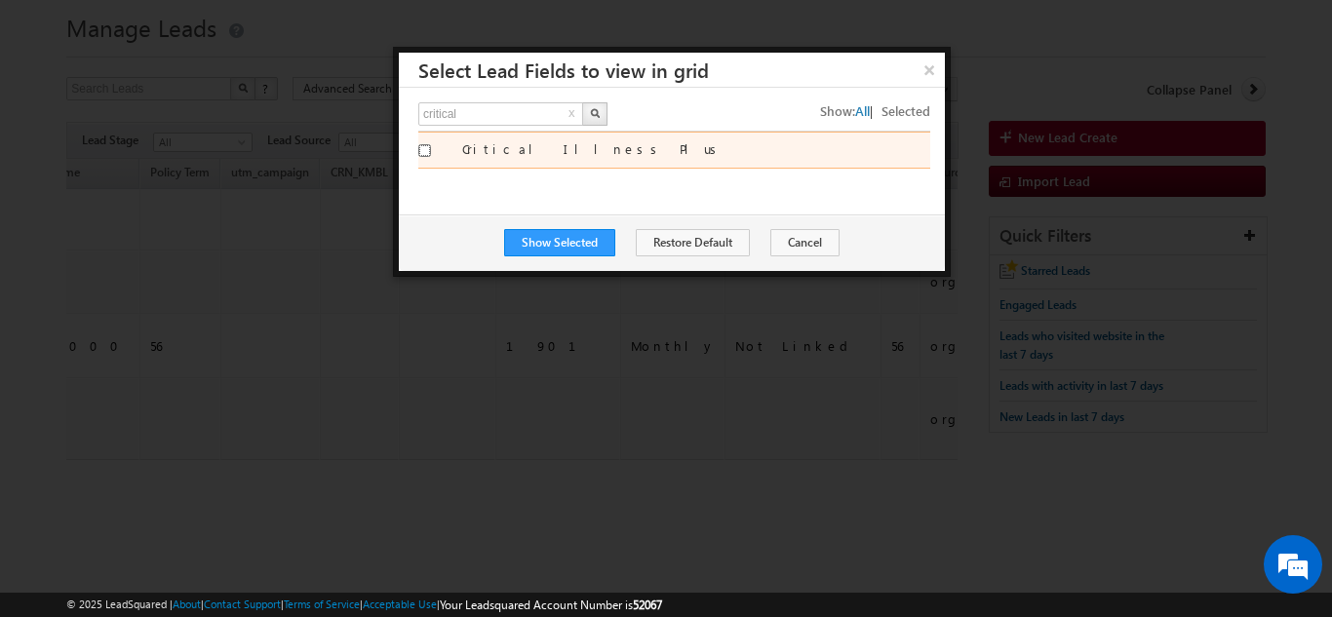
click at [422, 149] on input "Critical Illness Plus" at bounding box center [424, 150] width 13 height 13
checkbox input "true"
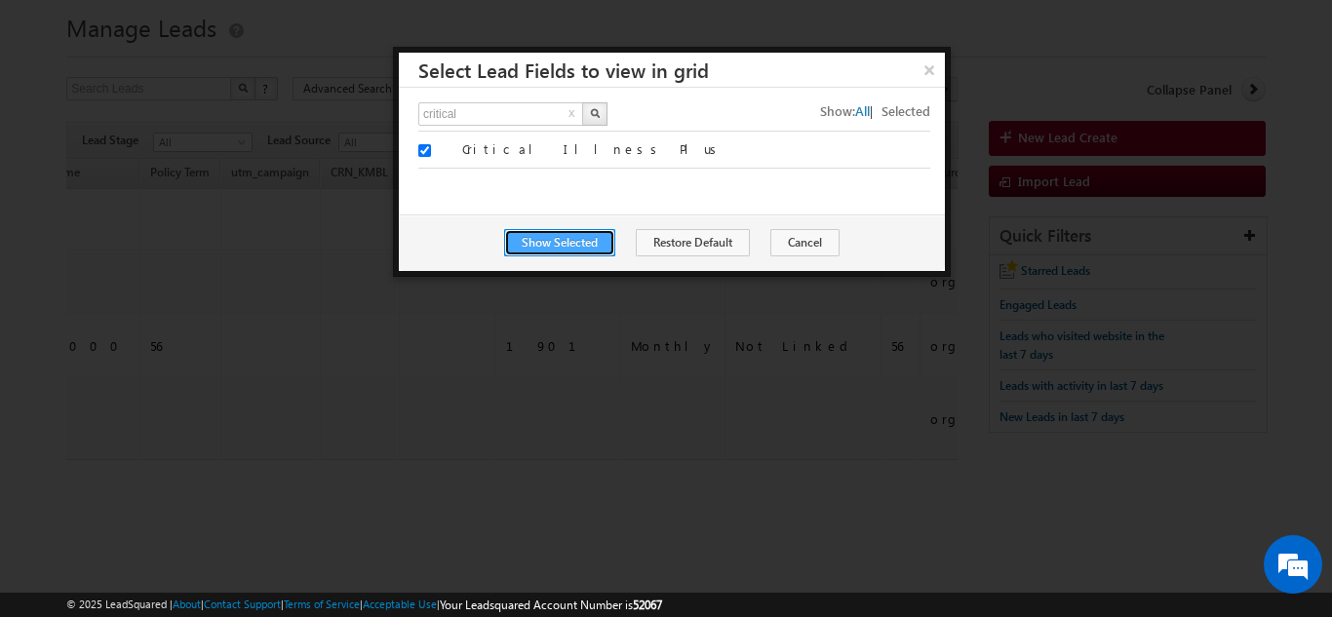
click at [534, 243] on button "Show Selected" at bounding box center [559, 242] width 111 height 27
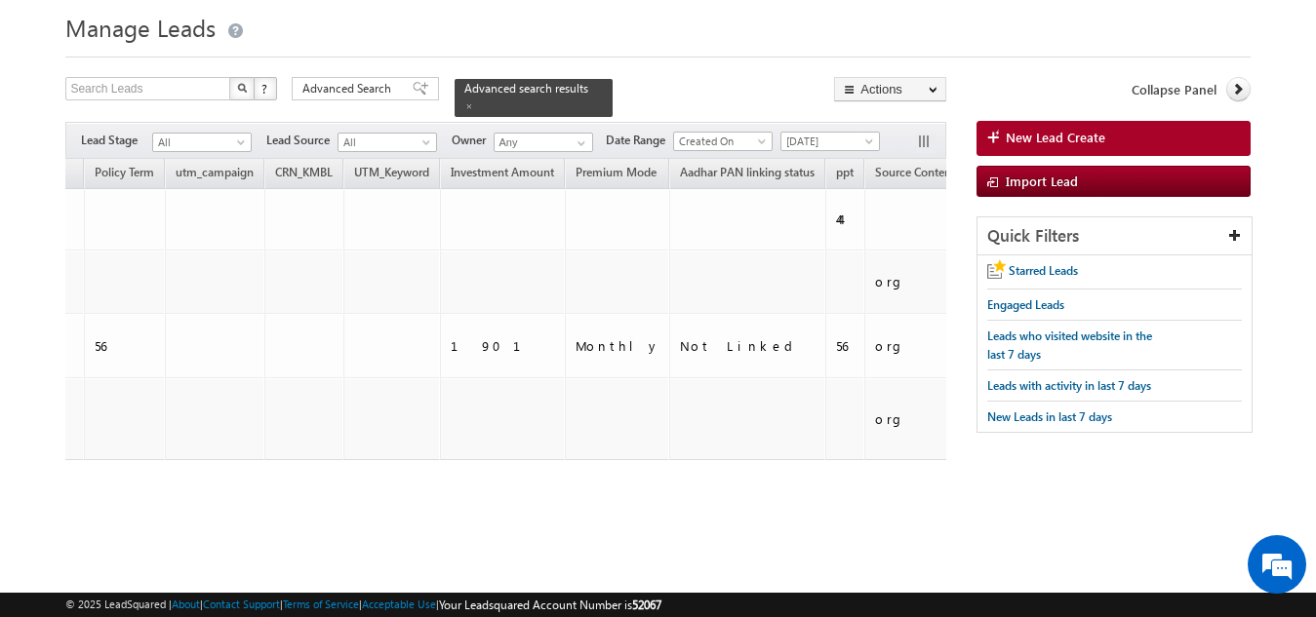
scroll to position [0, 4012]
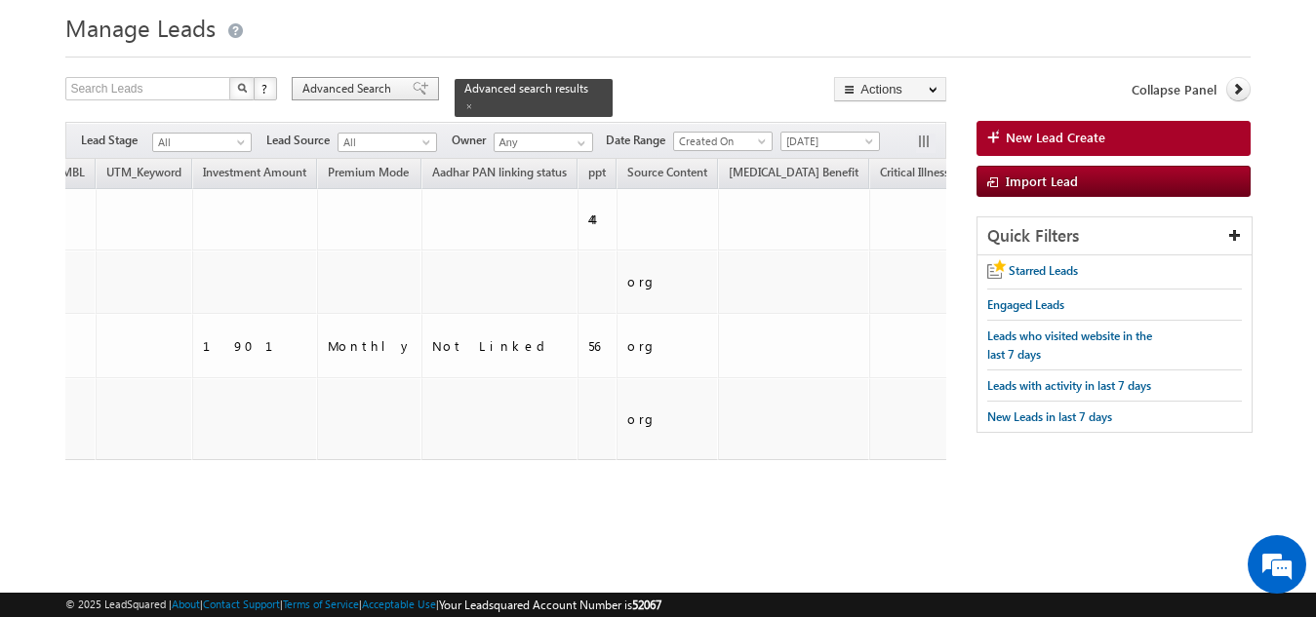
click at [387, 80] on span "Advanced Search" at bounding box center [349, 89] width 95 height 18
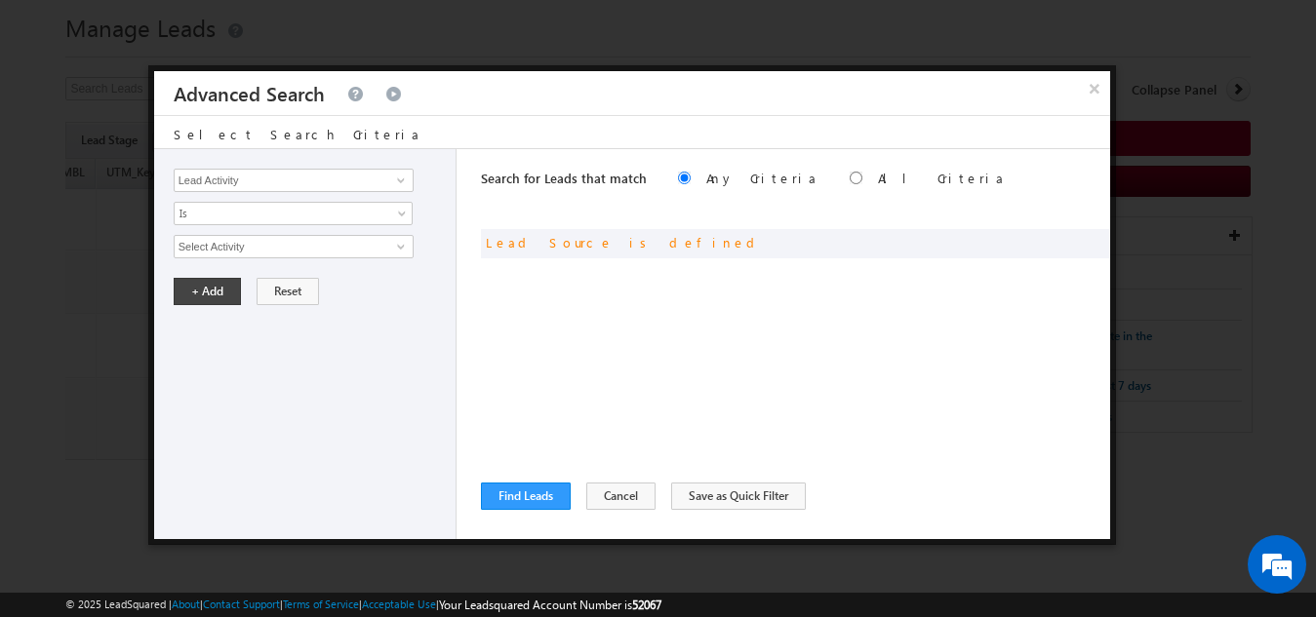
scroll to position [0, 4001]
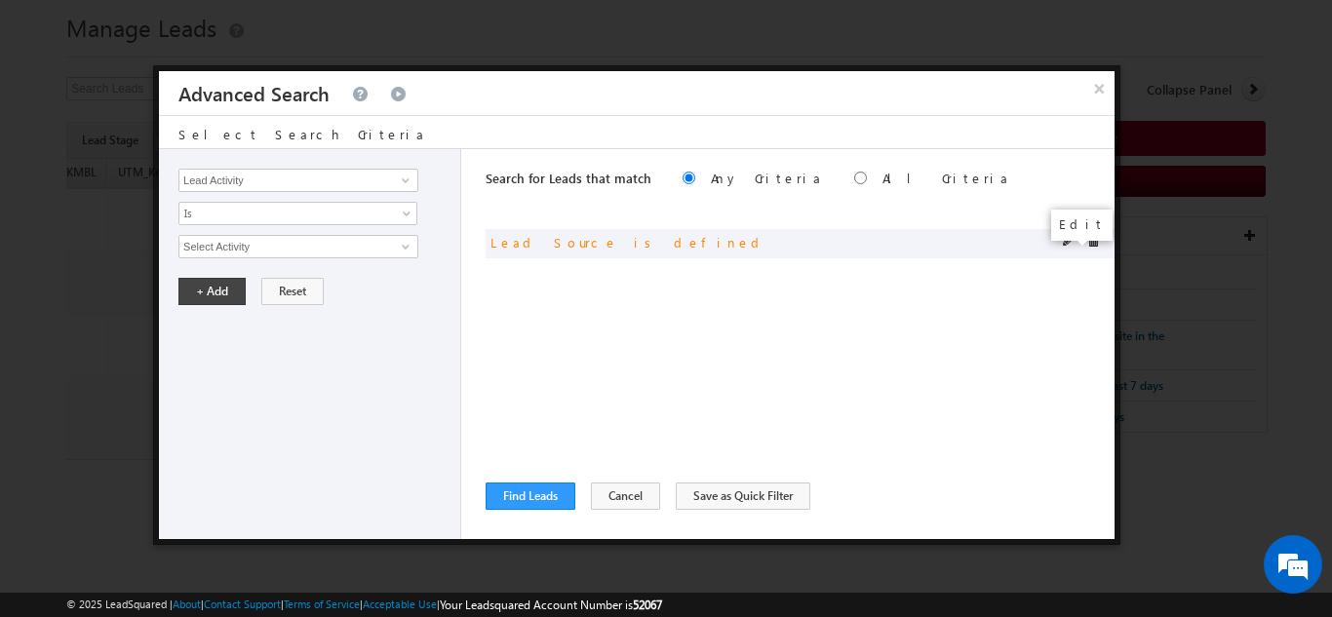
click at [1072, 243] on span at bounding box center [1070, 241] width 14 height 14
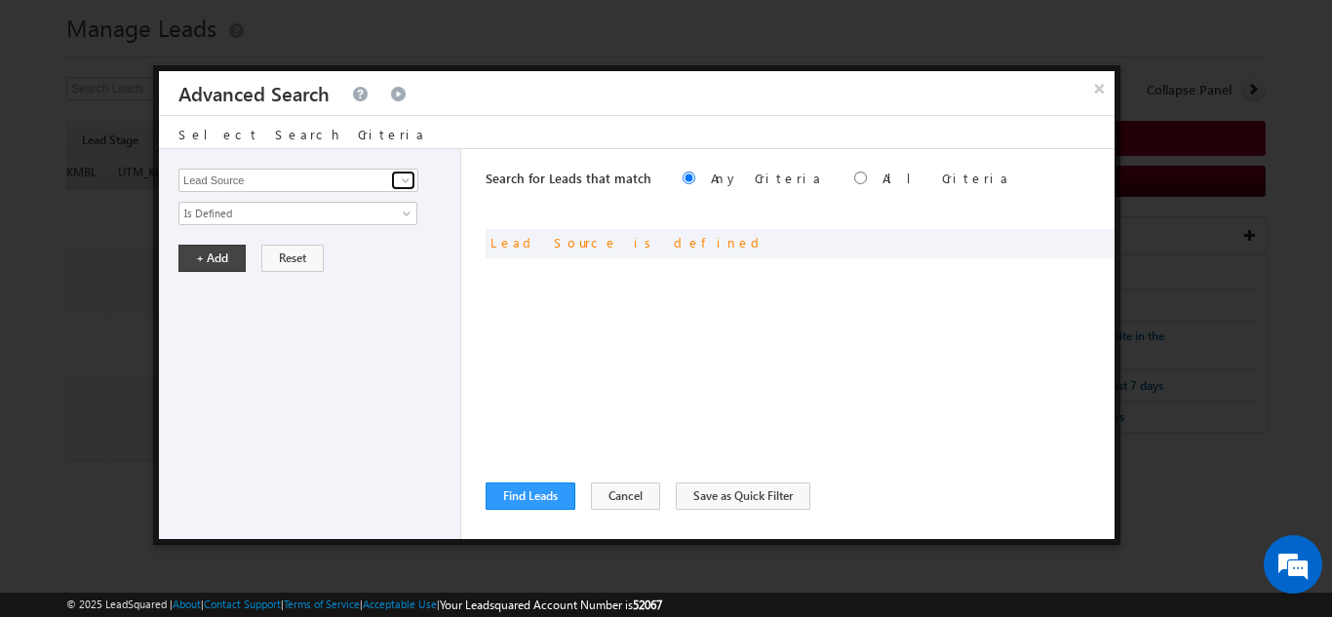
click at [406, 179] on span at bounding box center [406, 181] width 16 height 16
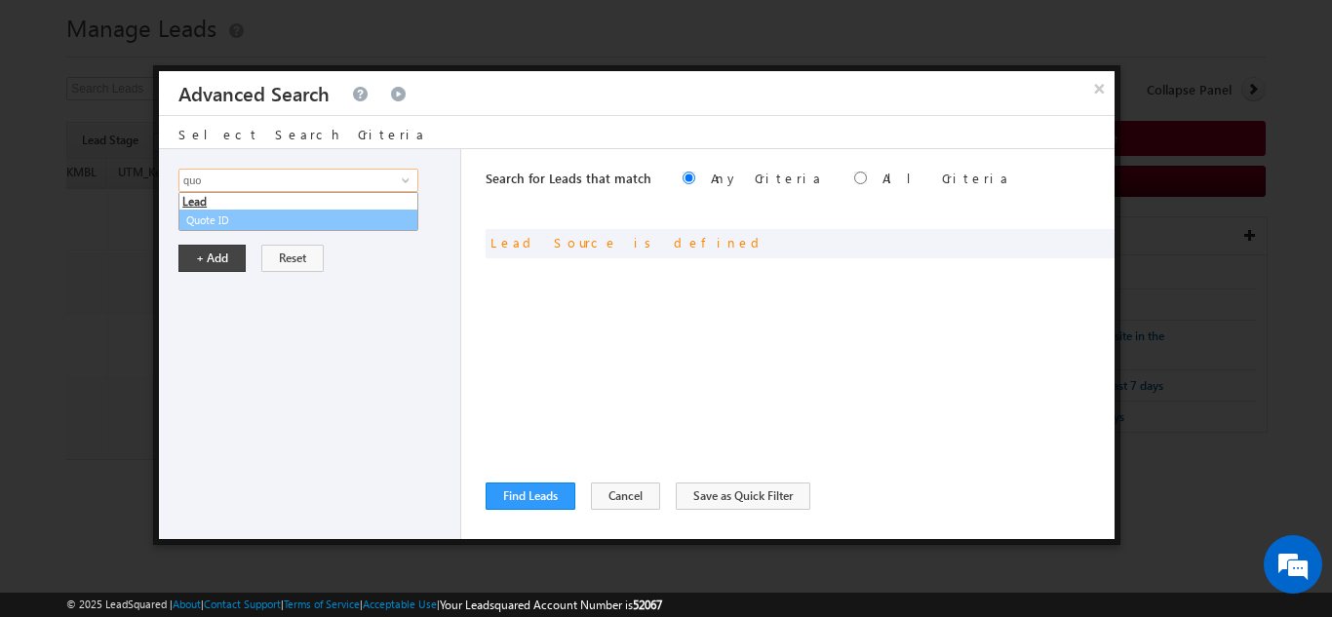
click at [299, 221] on link "Quote ID" at bounding box center [298, 221] width 240 height 22
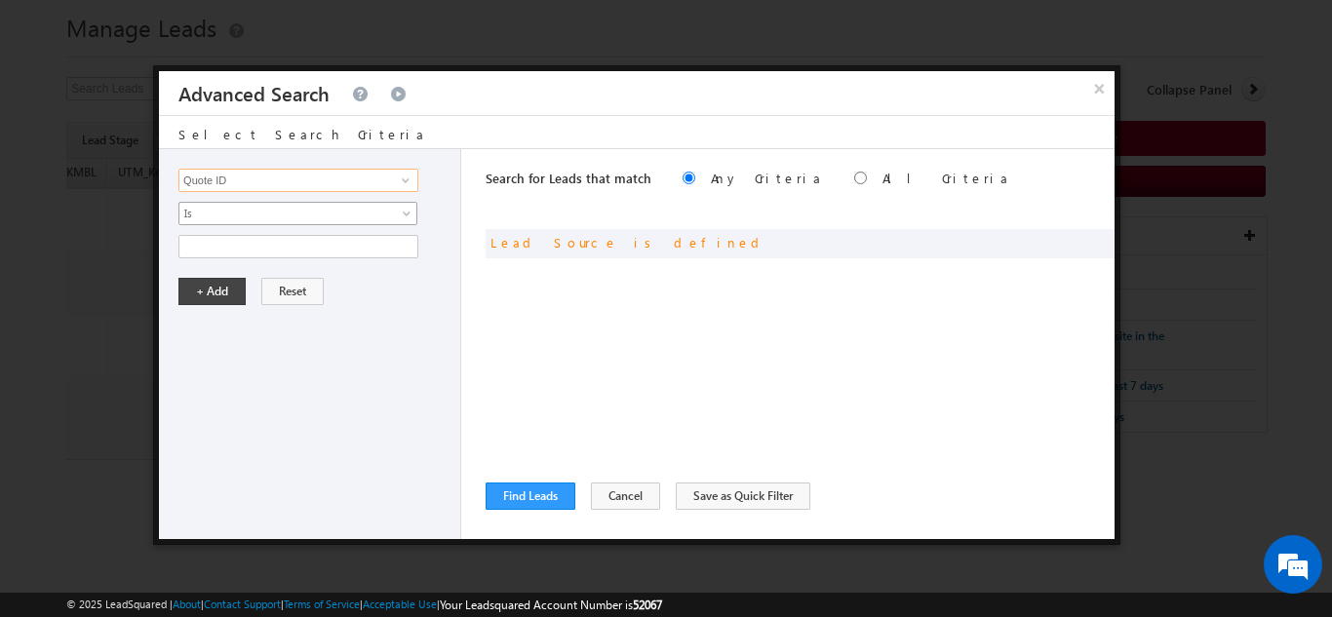
type input "Quote ID"
click at [299, 223] on link "Is" at bounding box center [297, 213] width 239 height 23
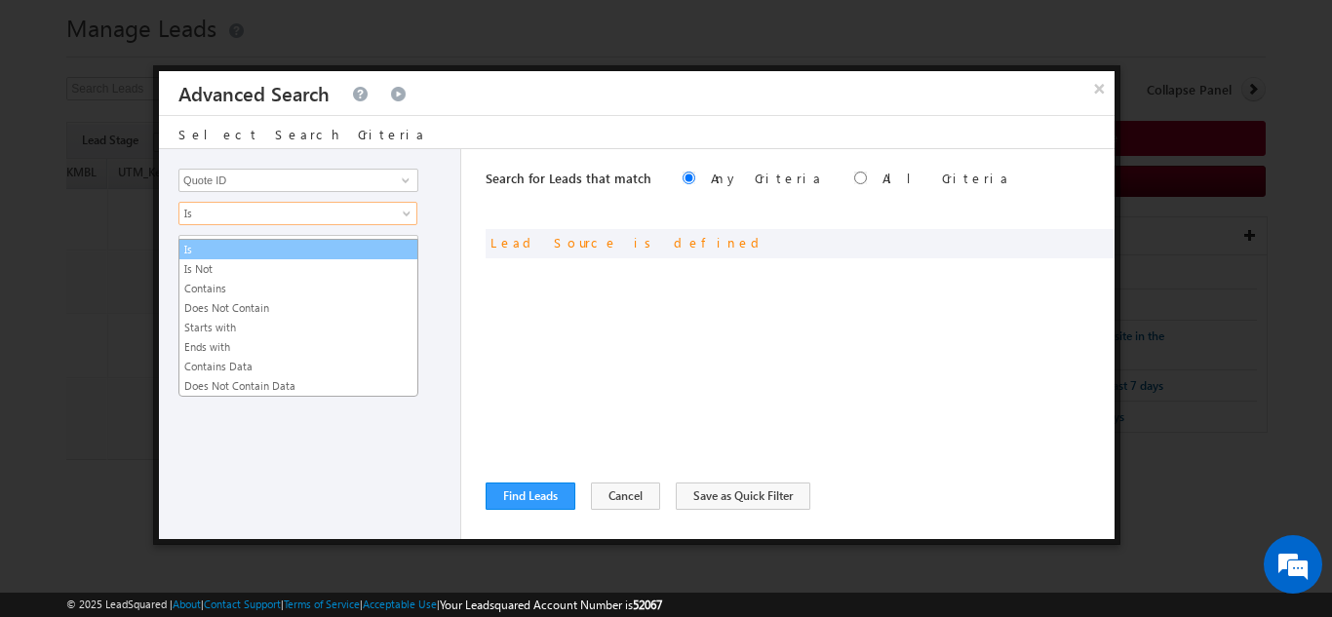
click at [297, 241] on link "Is" at bounding box center [298, 250] width 238 height 18
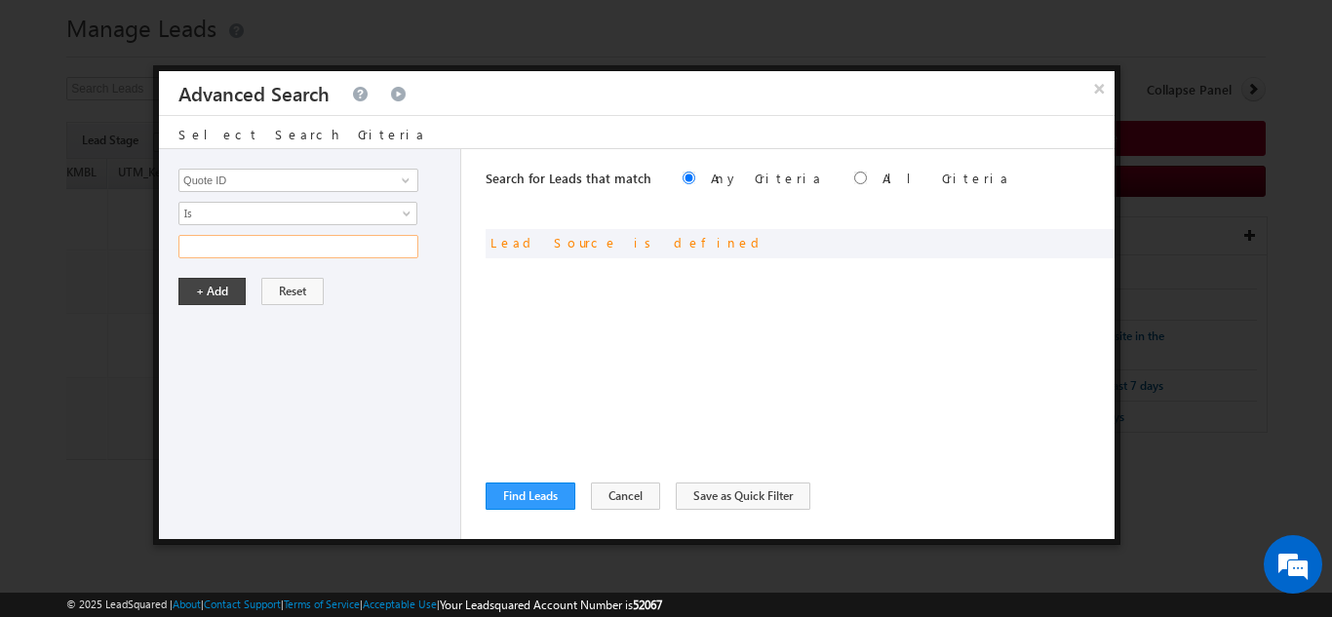
click at [293, 235] on input "text" at bounding box center [298, 246] width 240 height 23
paste input "01N184186"
type input "01N184186"
click at [224, 286] on button "+ Add" at bounding box center [211, 291] width 67 height 27
click at [524, 503] on button "Find Leads" at bounding box center [531, 496] width 90 height 27
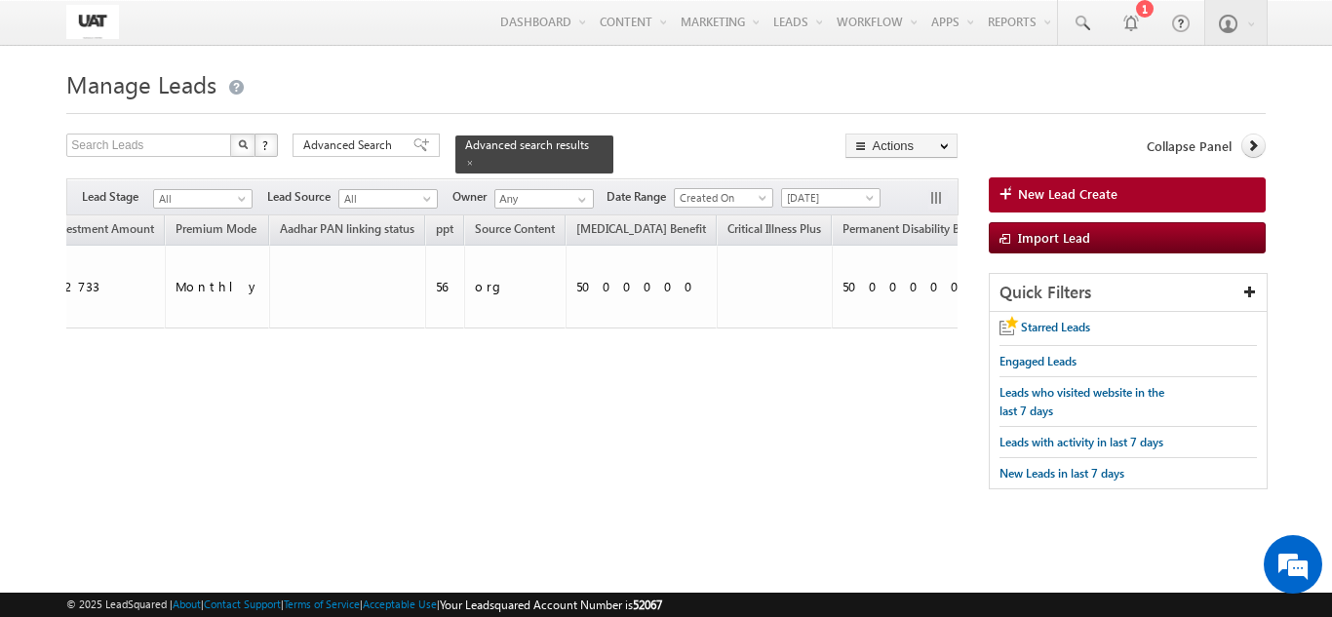
scroll to position [0, 4000]
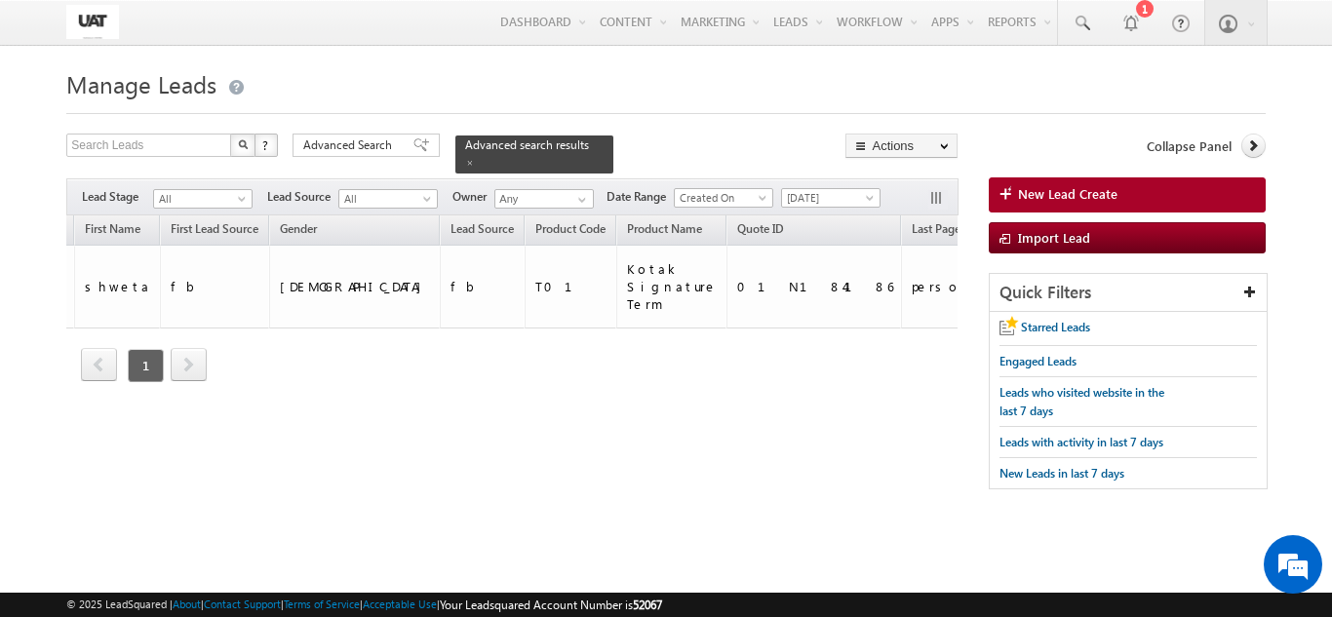
scroll to position [0, 1277]
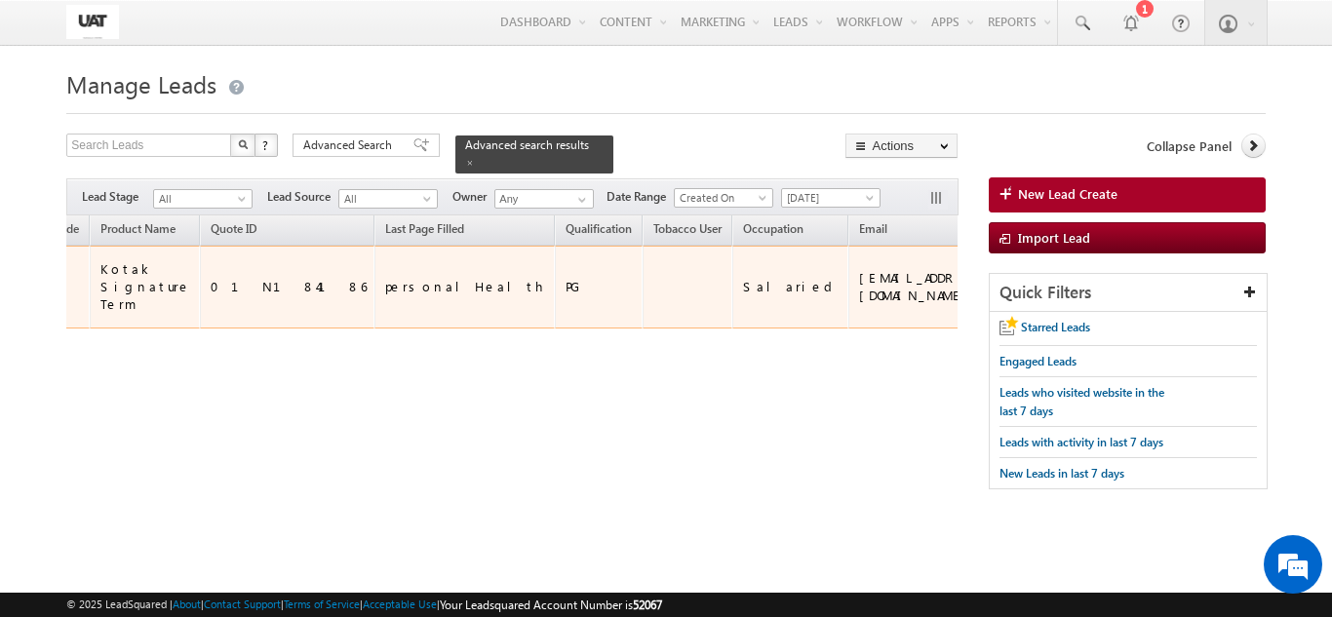
click at [1031, 278] on div "05259739" at bounding box center [1077, 287] width 93 height 18
